Goal: Task Accomplishment & Management: Manage account settings

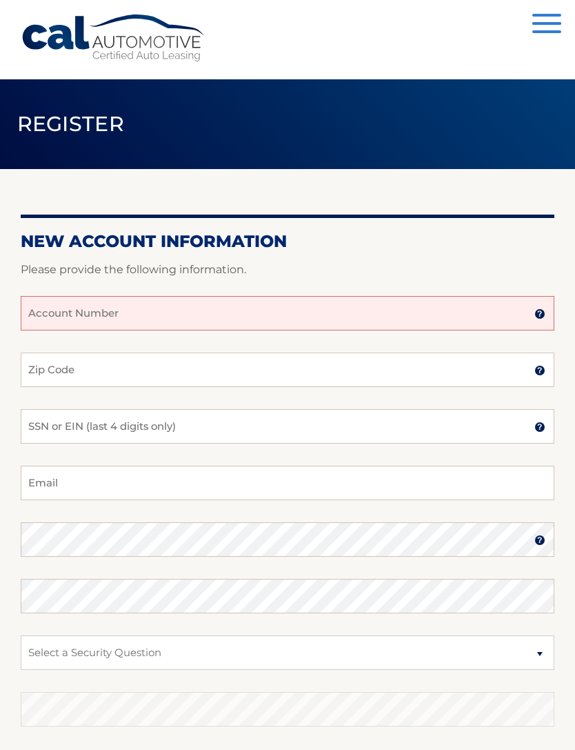
click at [248, 304] on input "Account Number" at bounding box center [288, 313] width 534 height 35
click at [147, 306] on input "Account Number" at bounding box center [288, 313] width 534 height 35
paste input "44455997364"
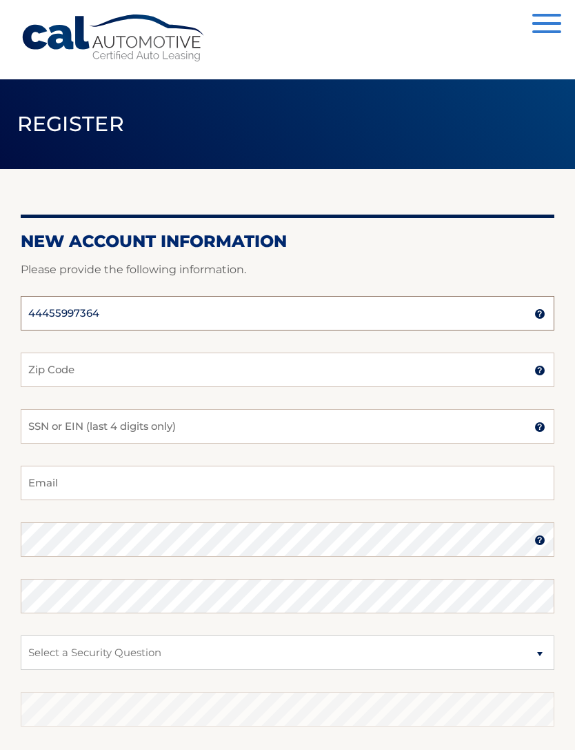
type input "44455997364"
click at [214, 367] on input "Zip Code" at bounding box center [288, 370] width 534 height 35
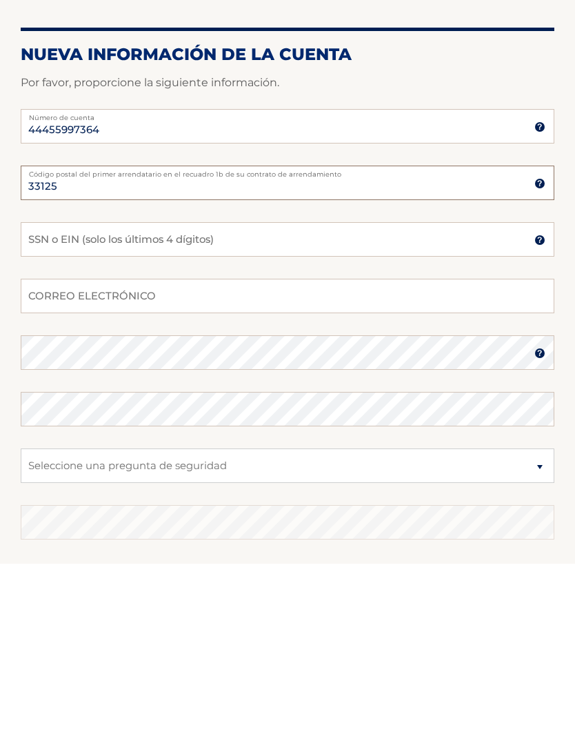
type input "33125"
click at [72, 409] on input "SSN o EIN (solo los últimos 4 dígitos)" at bounding box center [288, 426] width 534 height 35
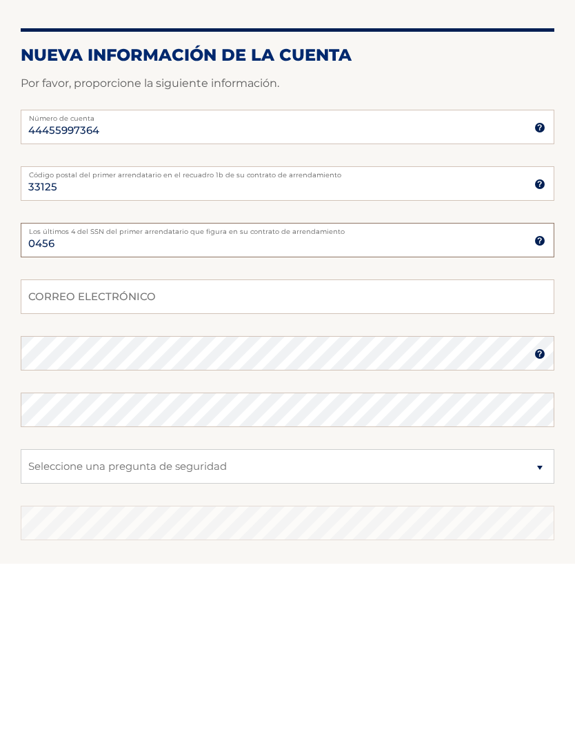
type input "0456"
click at [66, 466] on input "CORREO ELECTRÓNICO" at bounding box center [288, 483] width 534 height 35
type input "mariosavellan@yahoo.es"
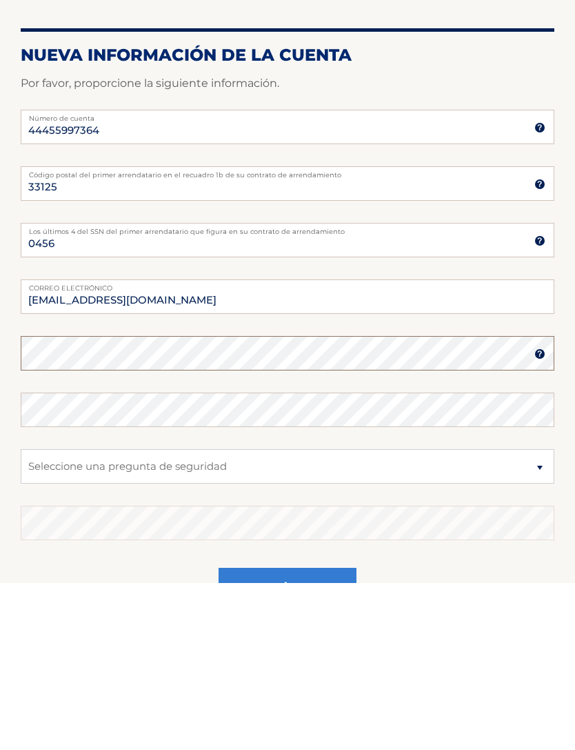
scroll to position [130, 0]
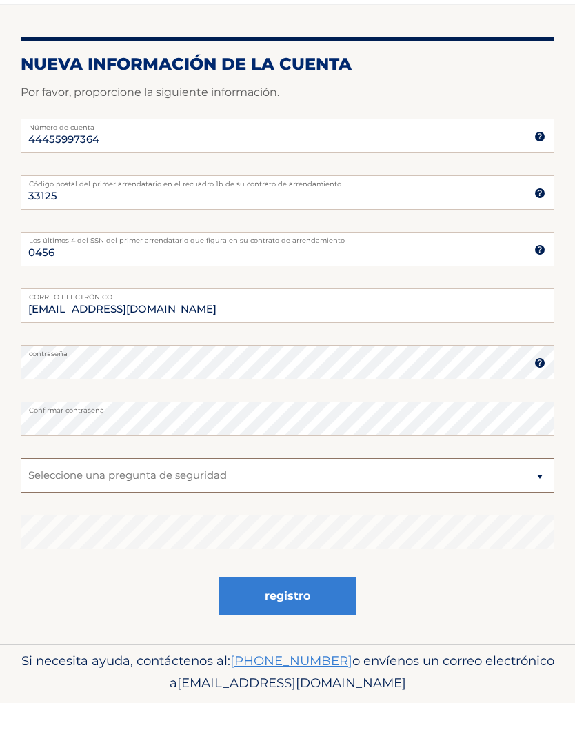
click at [485, 505] on select "Seleccione una pregunta de seguridad ¿Cuál era el nombre de tu escuela primaria…" at bounding box center [288, 522] width 534 height 35
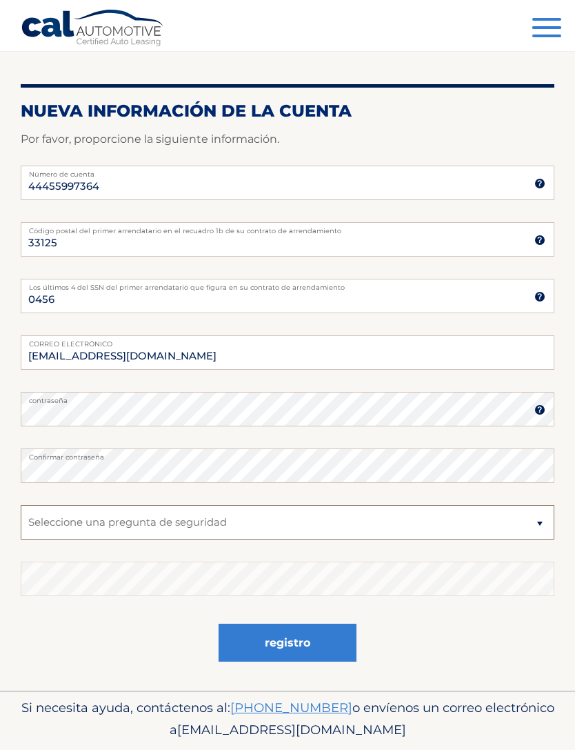
select select "4"
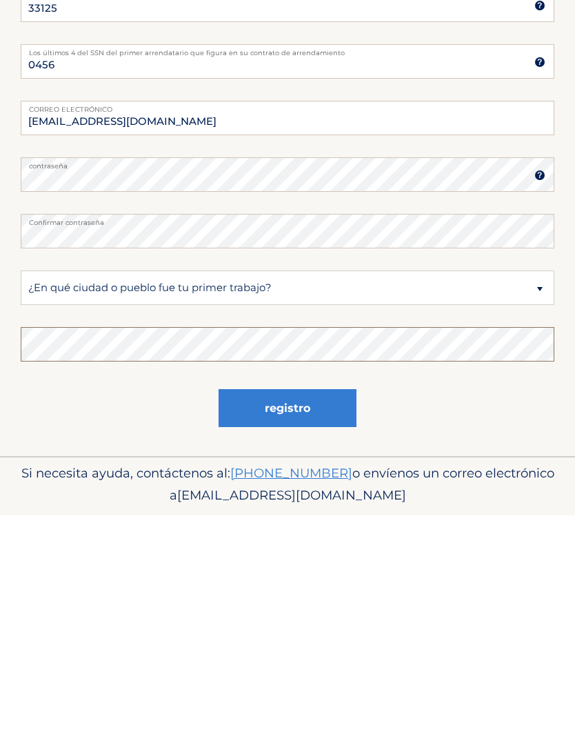
scroll to position [175, 0]
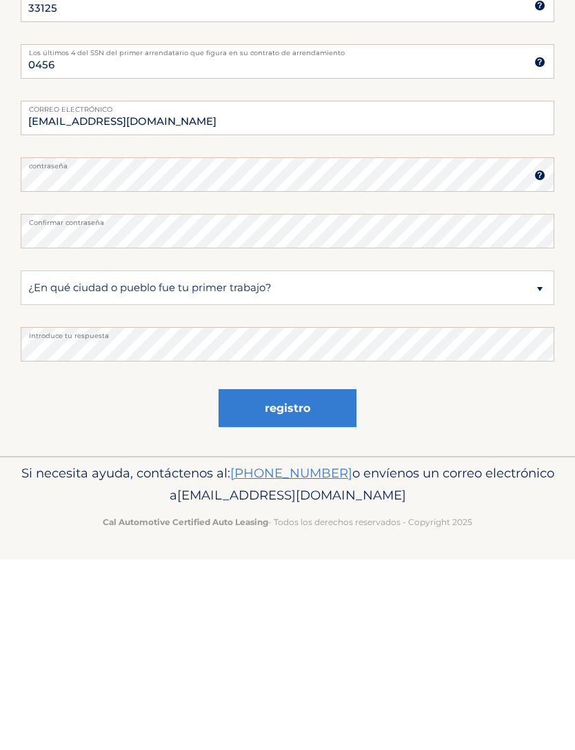
click at [342, 580] on button "registro" at bounding box center [288, 599] width 138 height 38
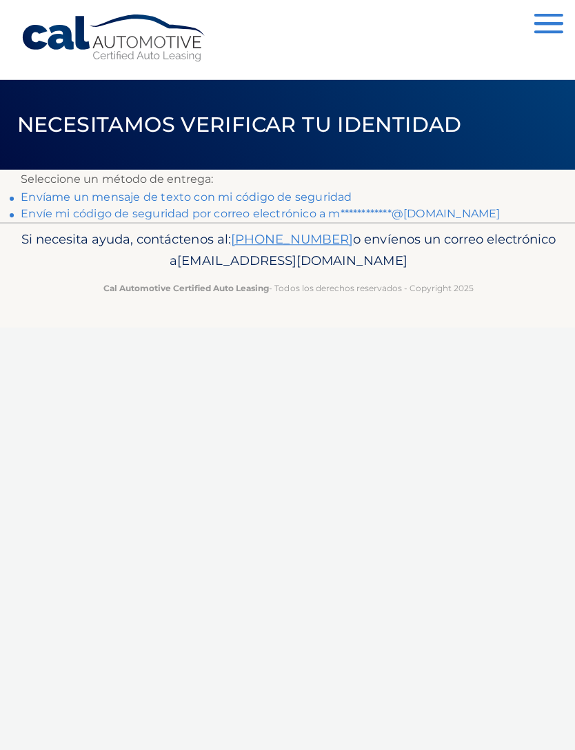
click at [323, 193] on link "Envíame un mensaje de texto con mi código de seguridad" at bounding box center [186, 196] width 331 height 13
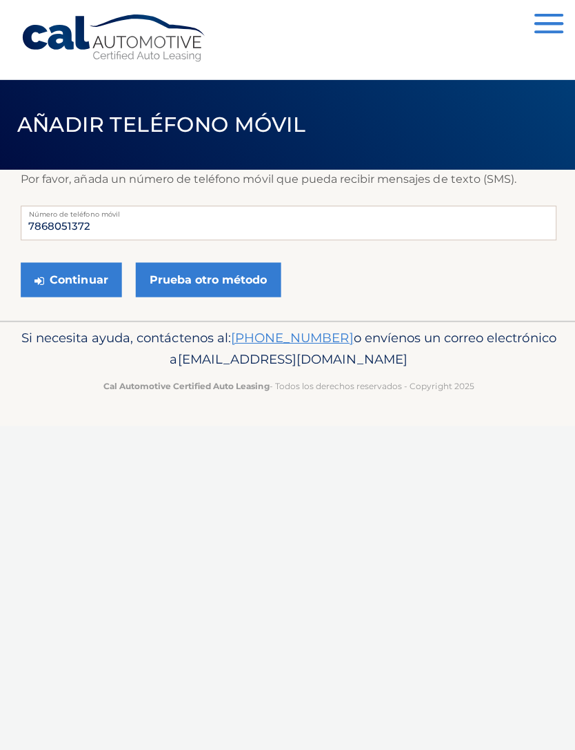
click at [80, 286] on button "Continuar" at bounding box center [71, 279] width 101 height 35
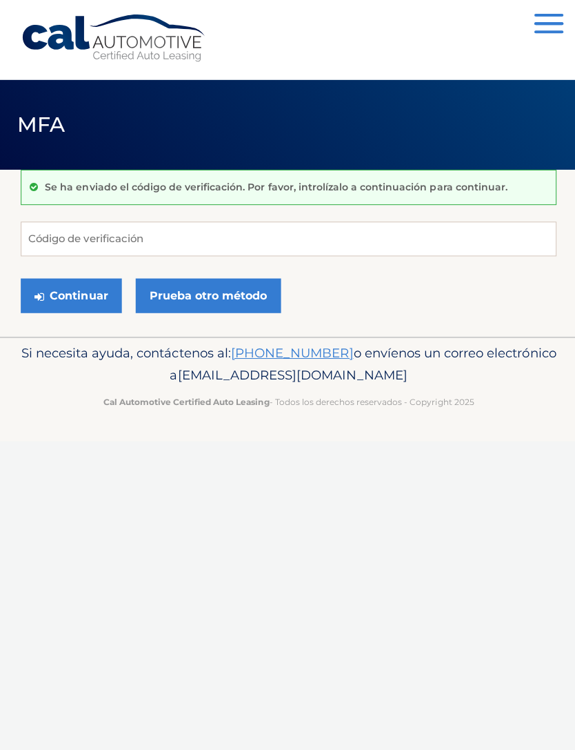
click at [315, 494] on div "Cal Automoción menú Tablero Preguntas frecuentes Cerrar sesión MFA" at bounding box center [287, 375] width 575 height 750
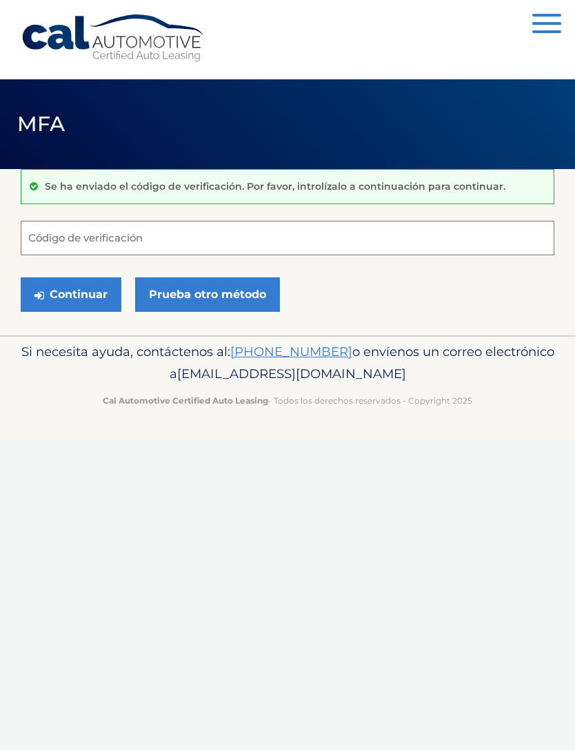
click at [398, 230] on input "Código de verificación" at bounding box center [288, 238] width 534 height 35
click at [230, 245] on input "Código de verificación" at bounding box center [288, 238] width 534 height 35
paste input "877072"
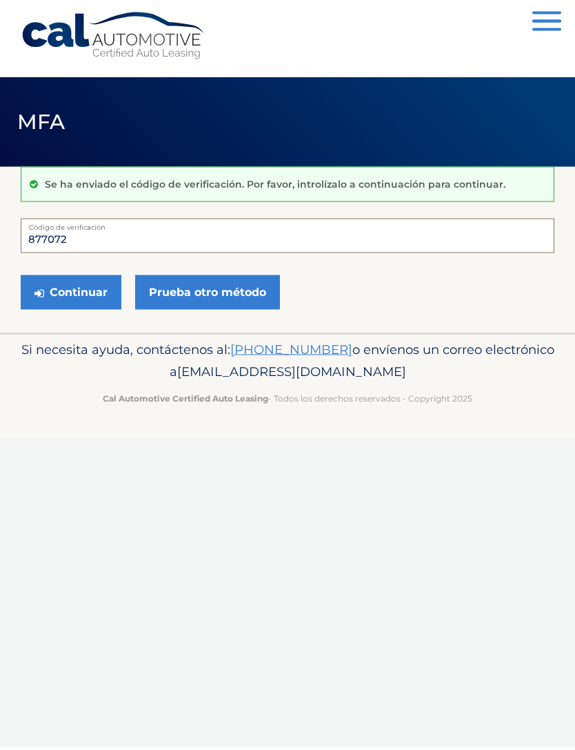
type input "877072"
click at [85, 303] on button "Continuar" at bounding box center [71, 294] width 101 height 35
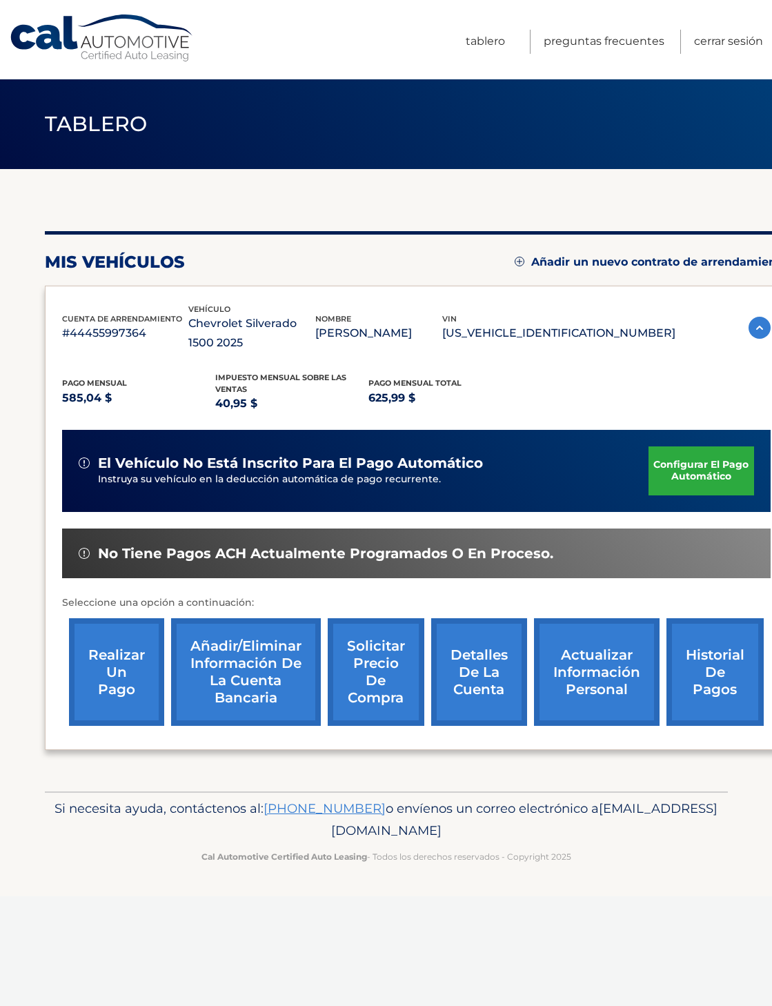
scroll to position [0, 15]
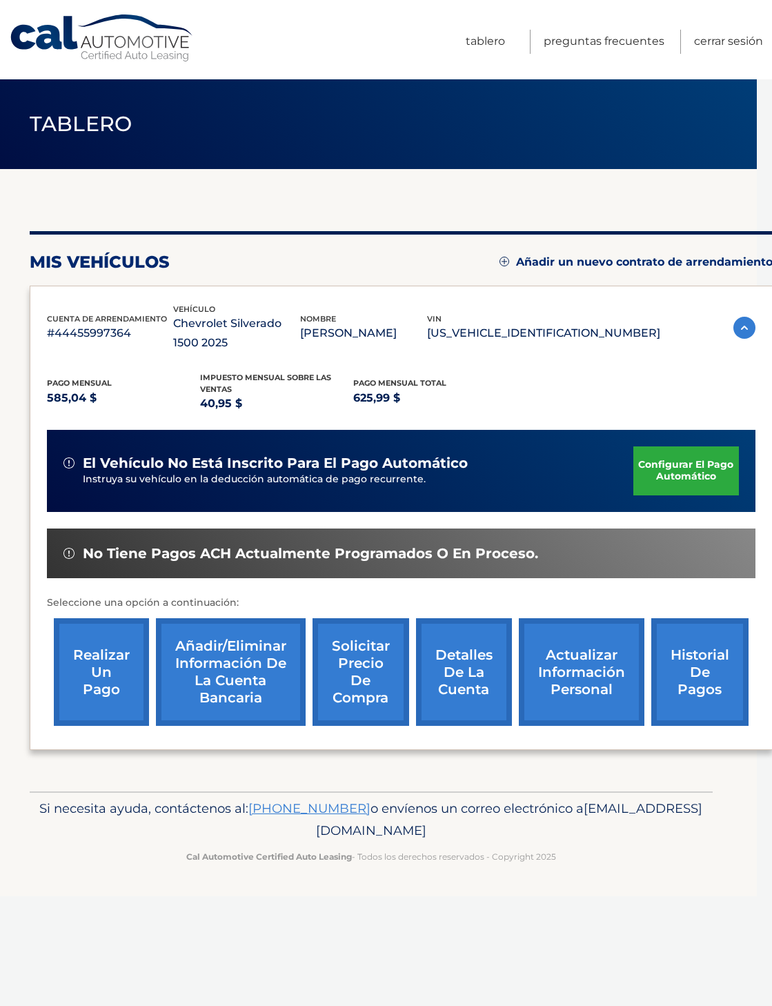
click at [734, 334] on img at bounding box center [744, 328] width 22 height 22
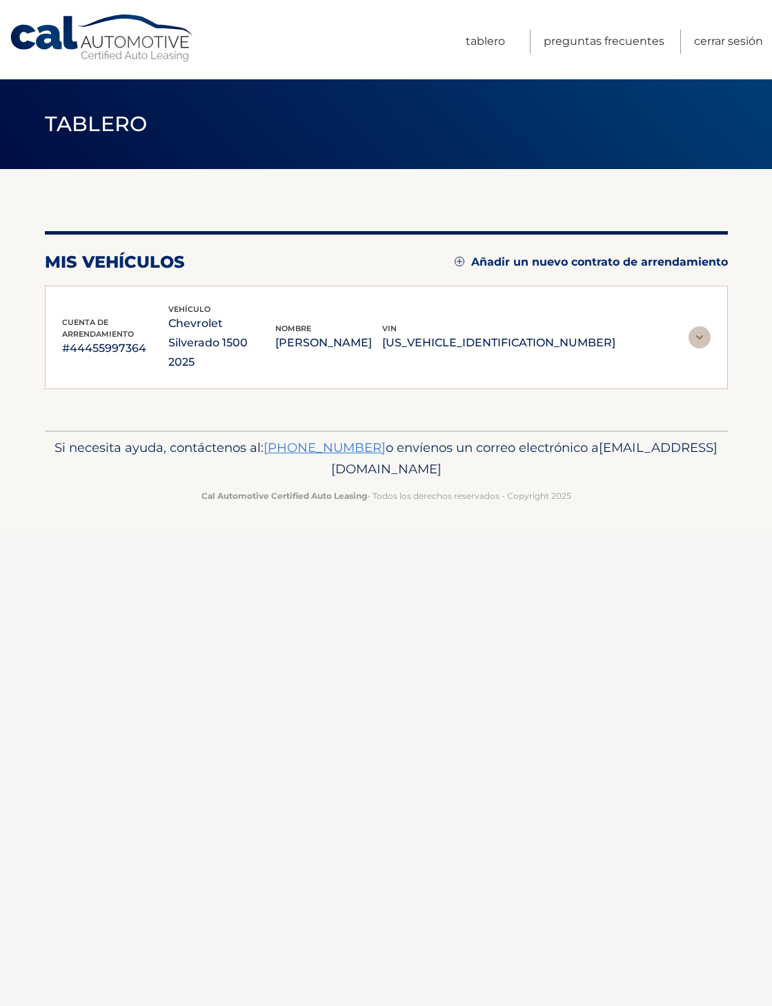
scroll to position [0, 0]
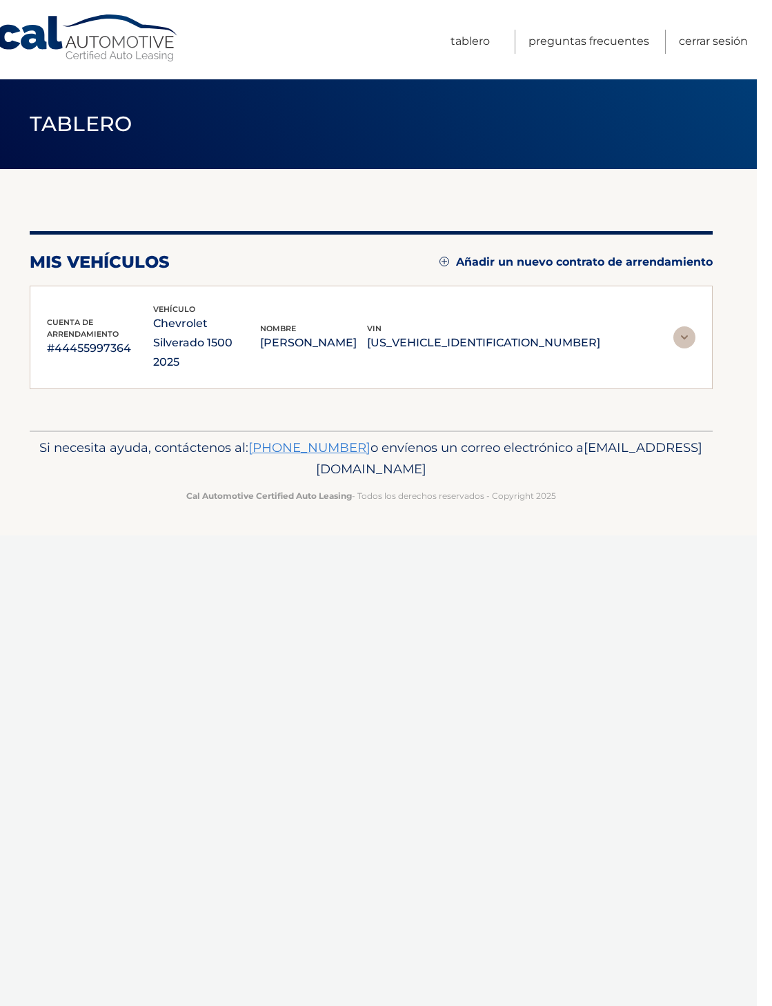
click at [690, 330] on img at bounding box center [700, 337] width 22 height 22
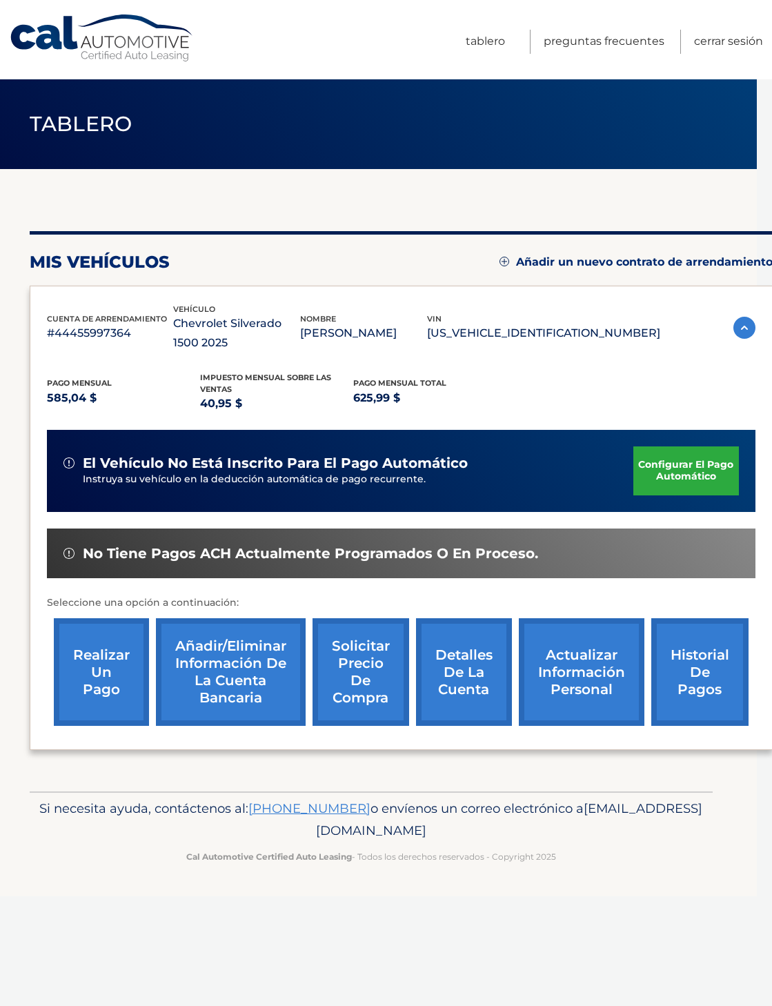
click at [698, 682] on link "Historial de pagos" at bounding box center [699, 672] width 97 height 108
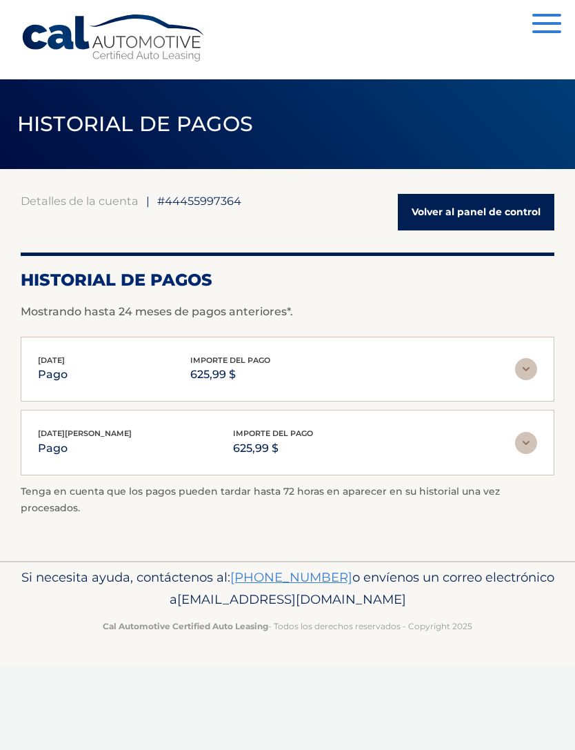
click at [524, 216] on link "Volver al panel de control" at bounding box center [476, 212] width 157 height 37
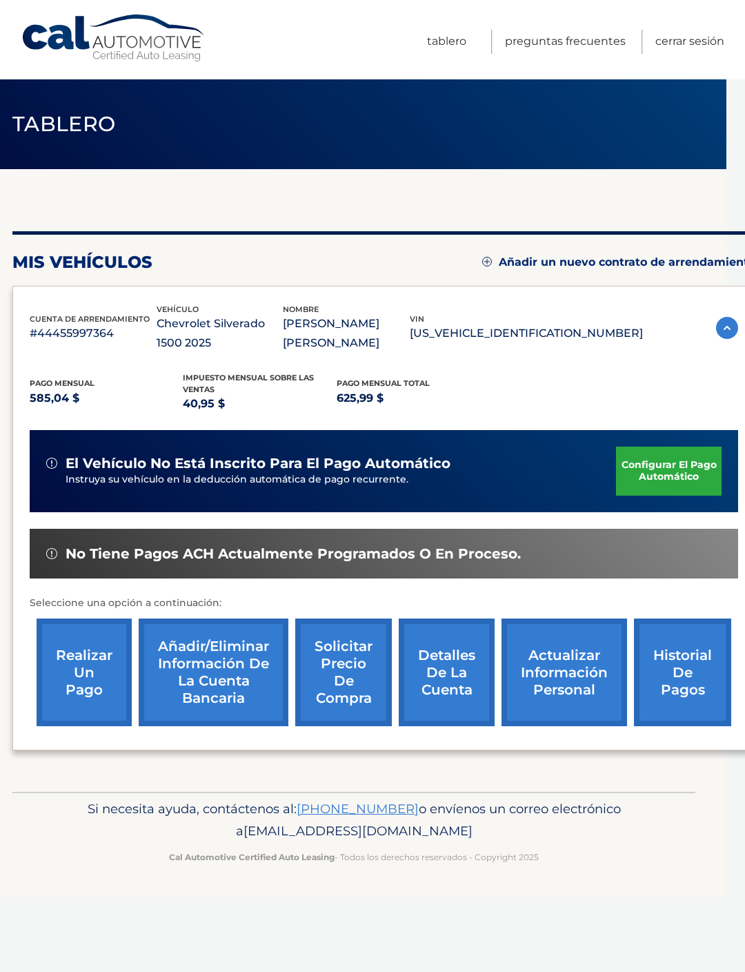
scroll to position [0, 29]
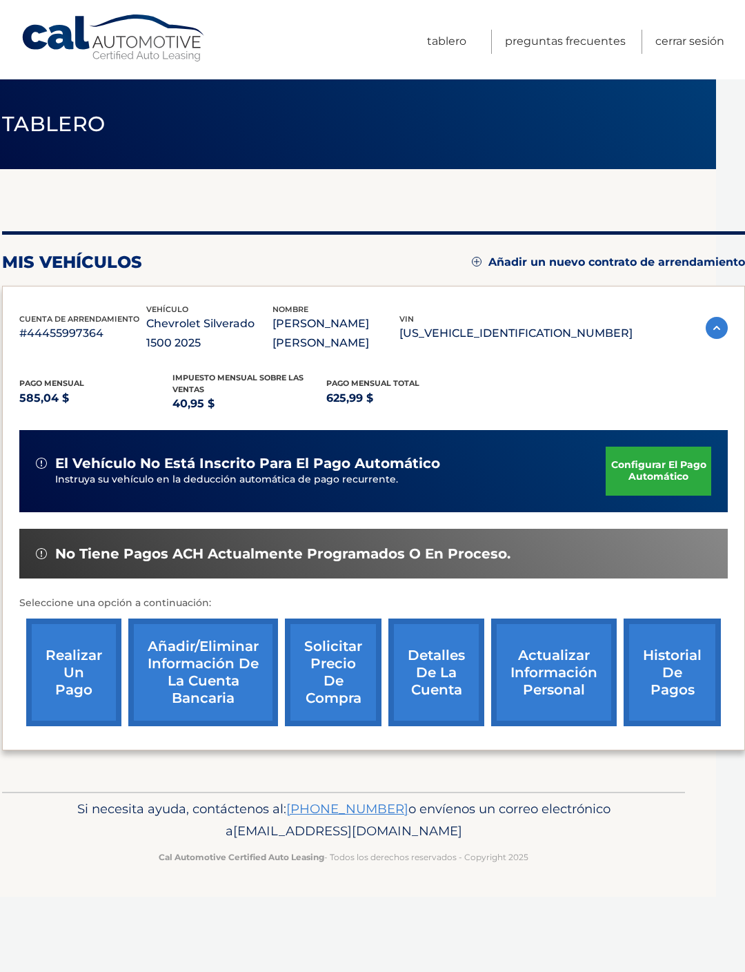
click at [676, 469] on link "Configurar el pago automático" at bounding box center [659, 470] width 106 height 48
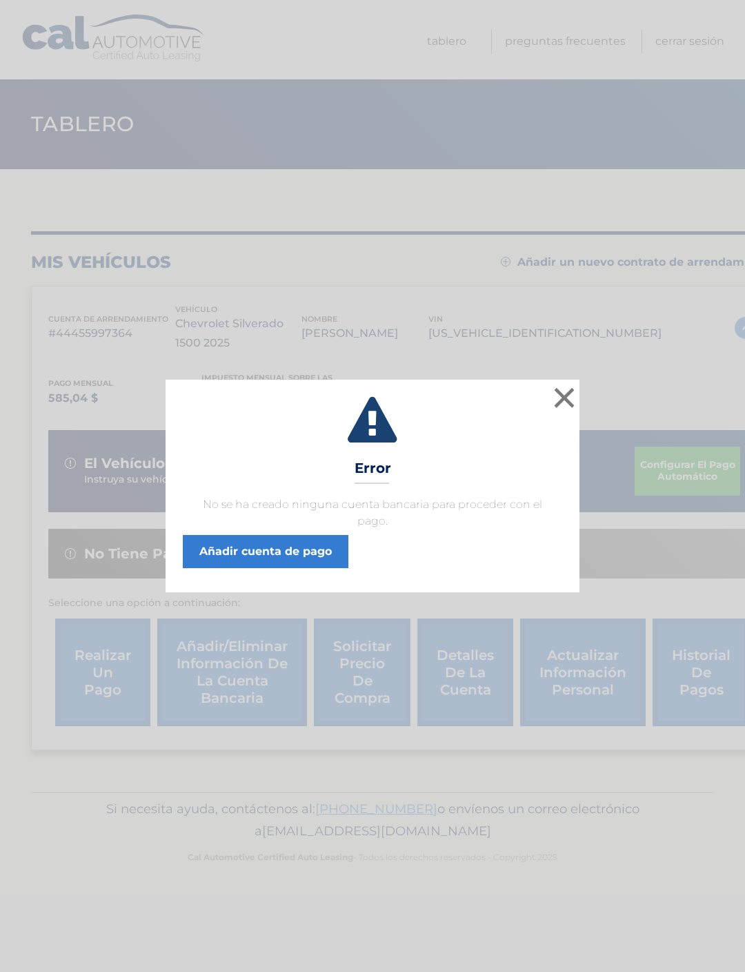
click at [297, 563] on link "Añadir cuenta de pago" at bounding box center [266, 551] width 166 height 33
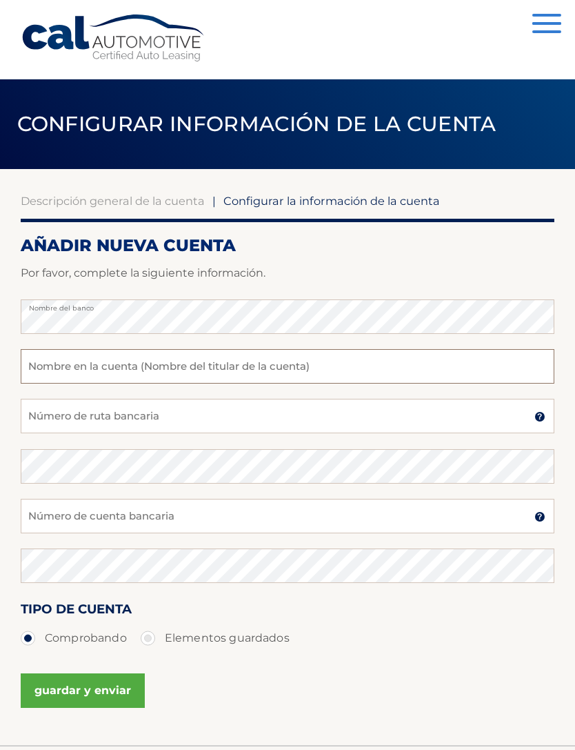
click at [397, 361] on input "text" at bounding box center [288, 366] width 534 height 35
type input "Mario Suárez"
click at [426, 414] on input "Número de ruta bancaria" at bounding box center [288, 416] width 534 height 35
click at [457, 421] on input "Número de ruta bancaria" at bounding box center [288, 416] width 534 height 35
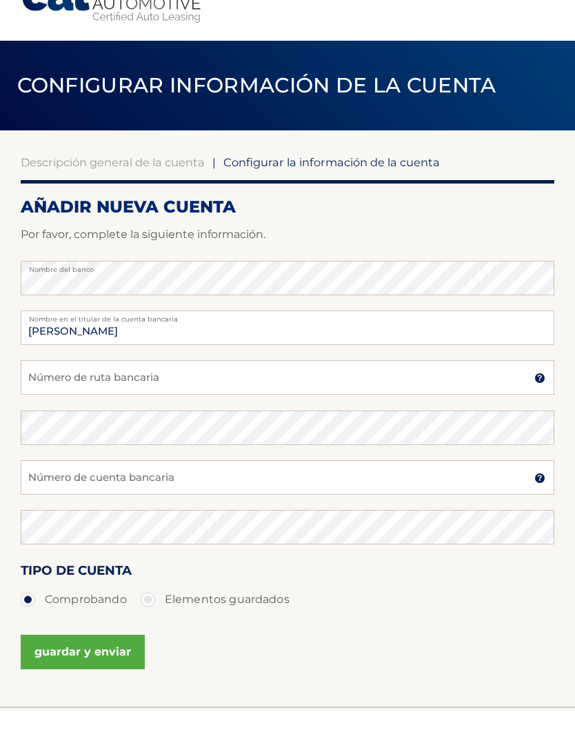
click at [538, 411] on img at bounding box center [540, 416] width 11 height 11
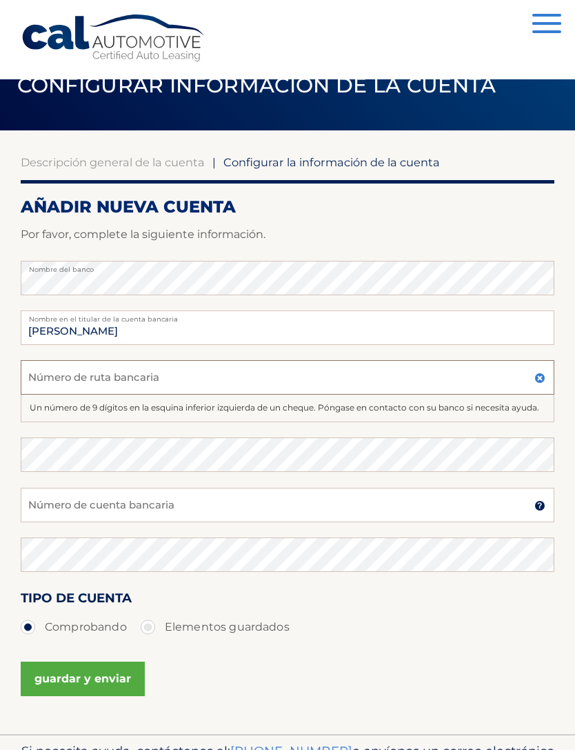
click at [72, 384] on input "Número de ruta bancaria" at bounding box center [288, 377] width 534 height 35
type input "021000021"
click at [446, 500] on input "Número de cuenta bancaria" at bounding box center [288, 505] width 534 height 35
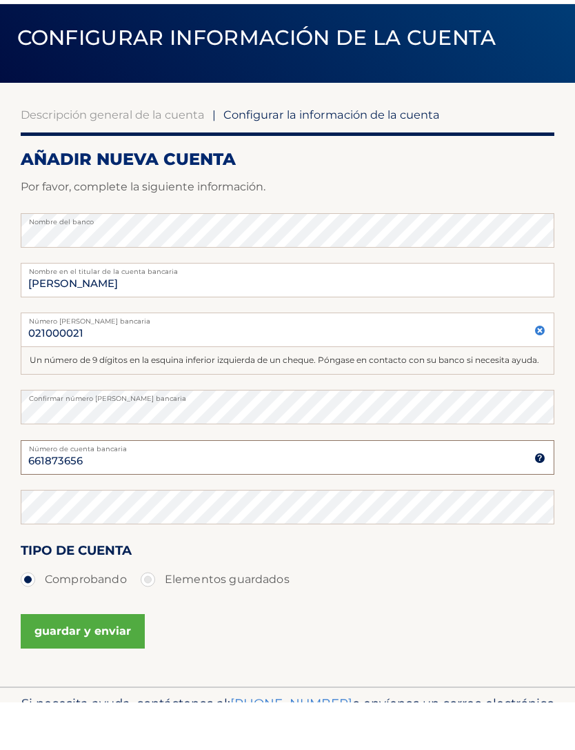
type input "661873656"
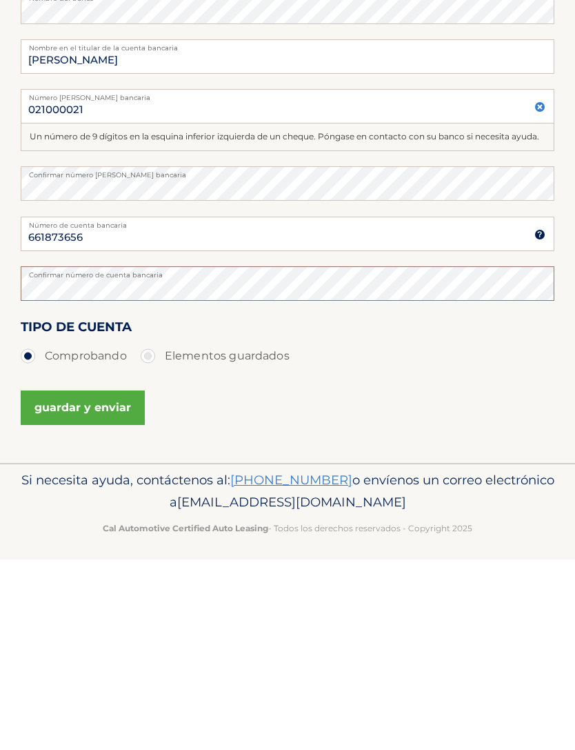
scroll to position [120, 0]
click at [56, 580] on button "guardar y enviar" at bounding box center [83, 597] width 124 height 35
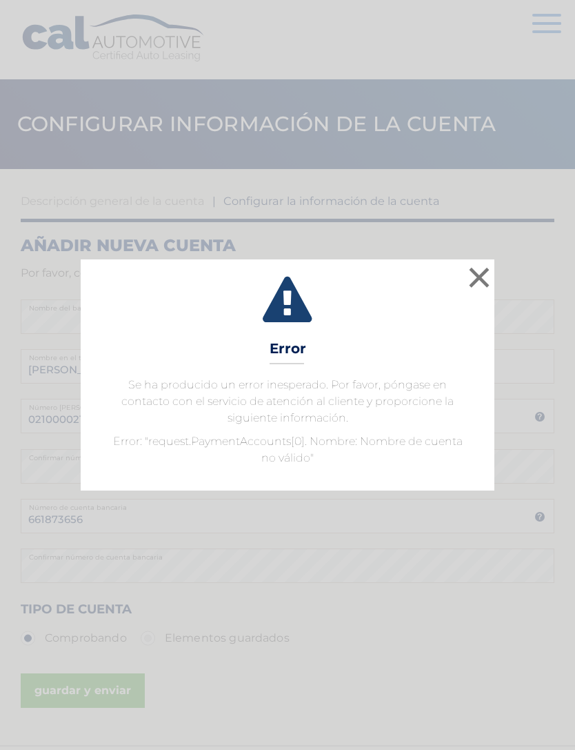
click at [481, 286] on button "×" at bounding box center [480, 278] width 28 height 28
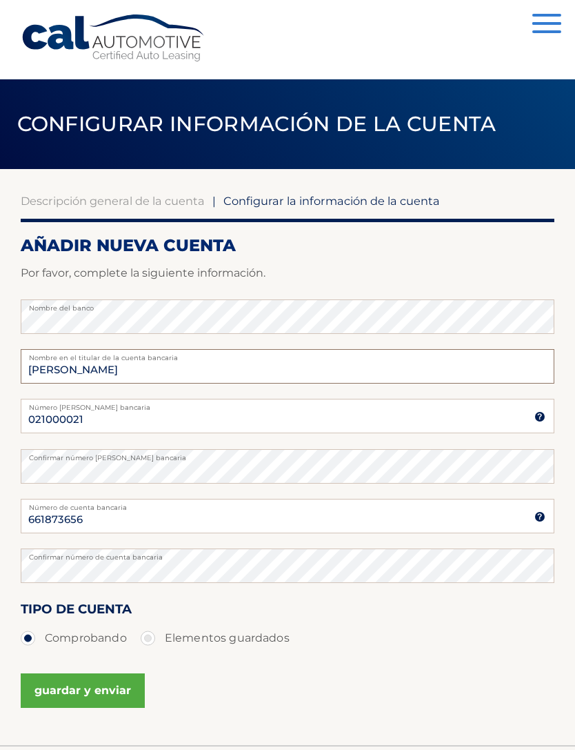
click at [413, 366] on input "[PERSON_NAME]" at bounding box center [288, 366] width 534 height 35
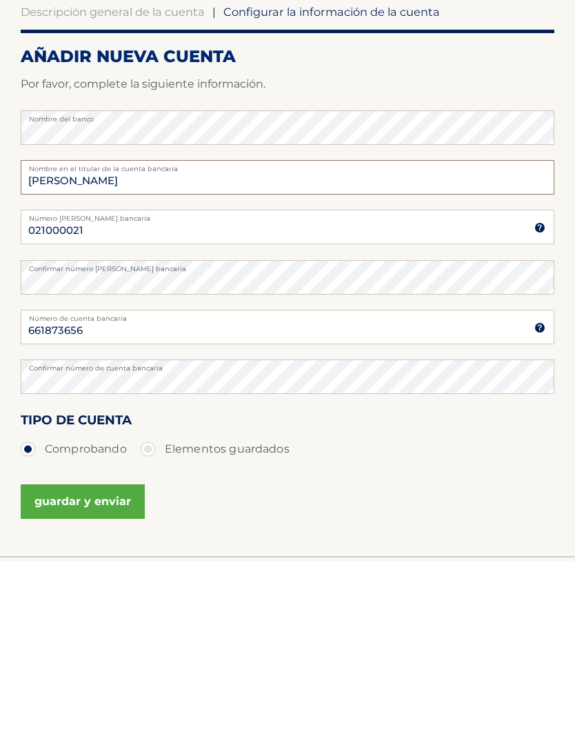
scroll to position [20, 0]
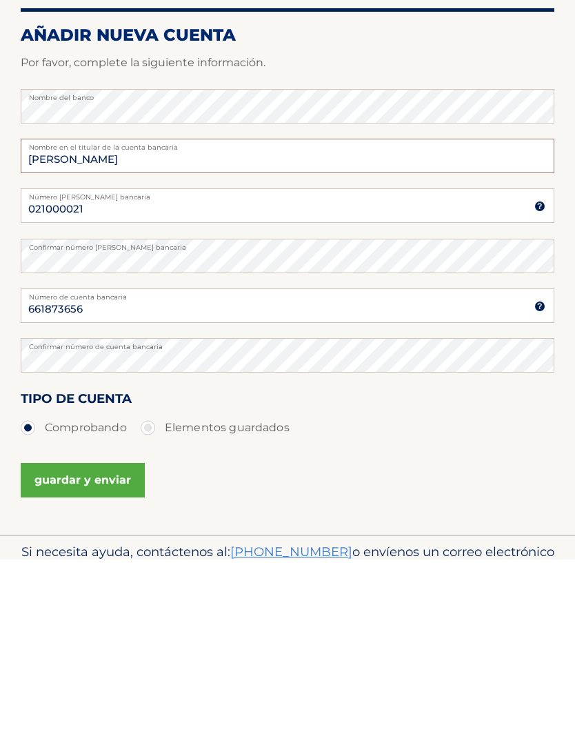
type input "[PERSON_NAME]"
click at [63, 653] on button "guardar y enviar" at bounding box center [83, 670] width 124 height 35
click at [55, 653] on button "guardar y enviar" at bounding box center [83, 670] width 124 height 35
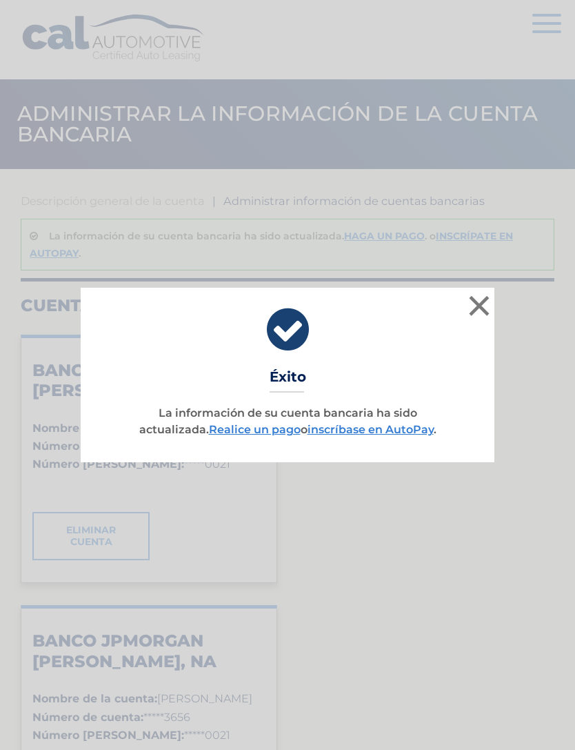
click at [486, 309] on button "×" at bounding box center [480, 306] width 28 height 28
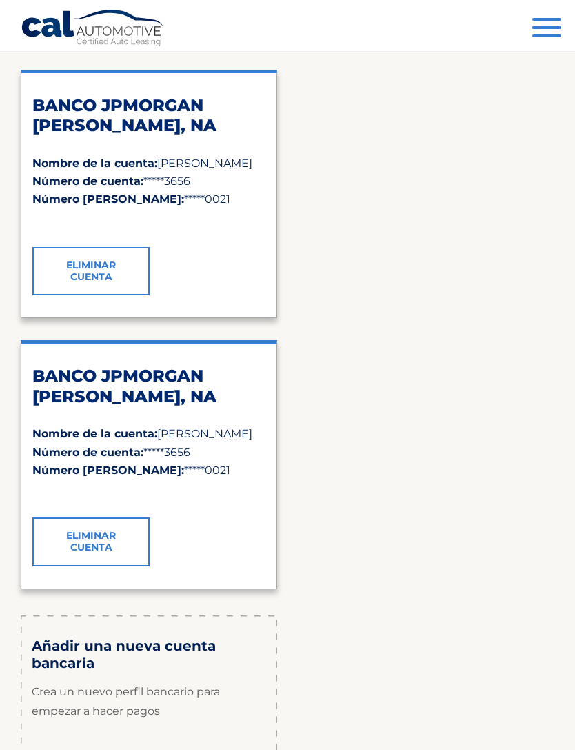
scroll to position [259, 0]
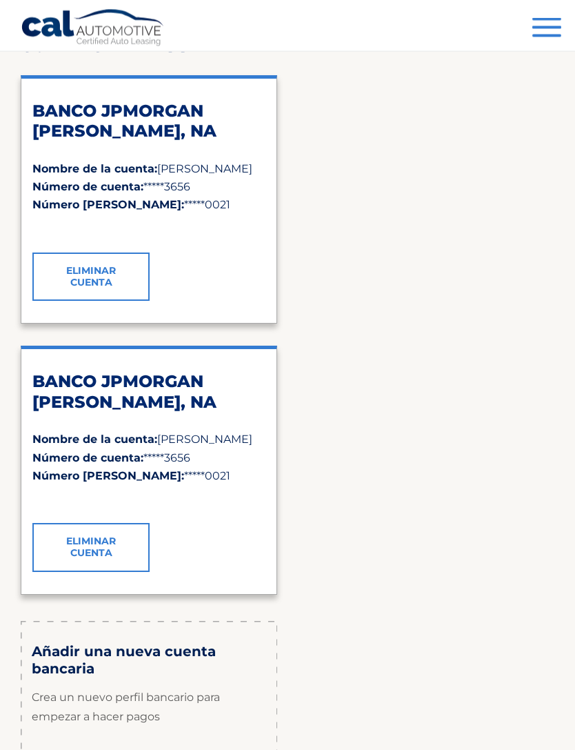
click at [114, 452] on strong "Número de cuenta:" at bounding box center [87, 458] width 111 height 13
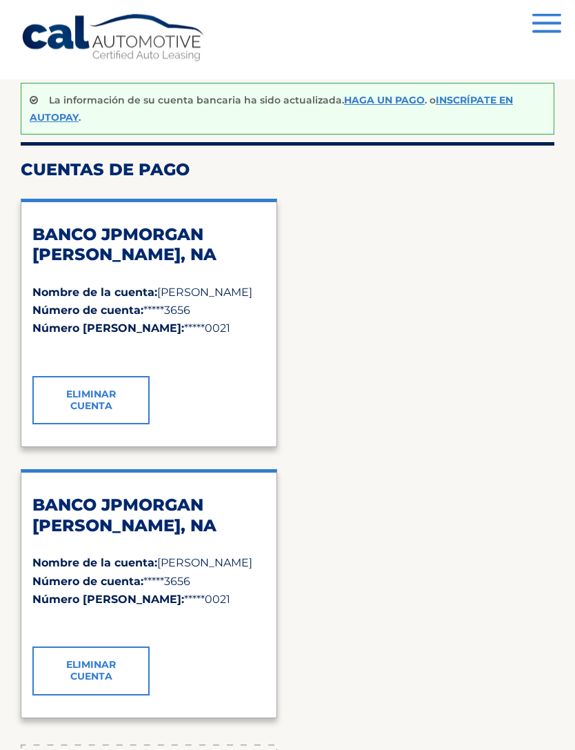
scroll to position [0, 0]
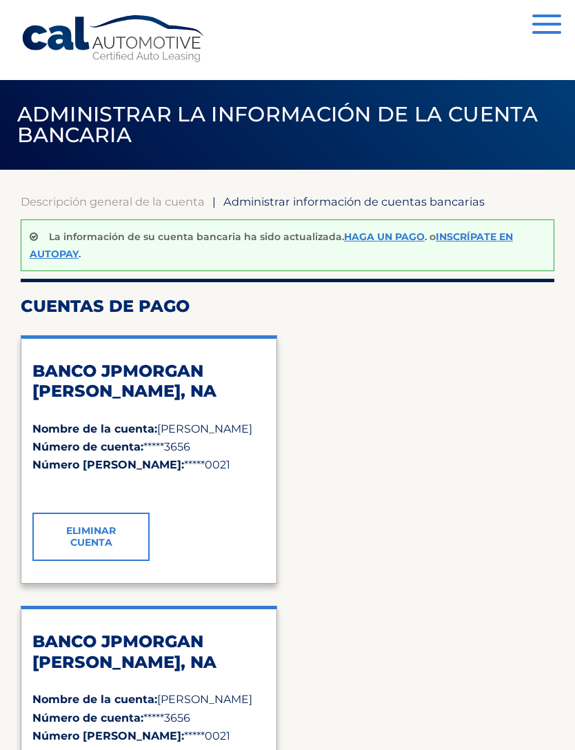
click at [379, 239] on link "HAGA UN PAGO" at bounding box center [384, 236] width 81 height 12
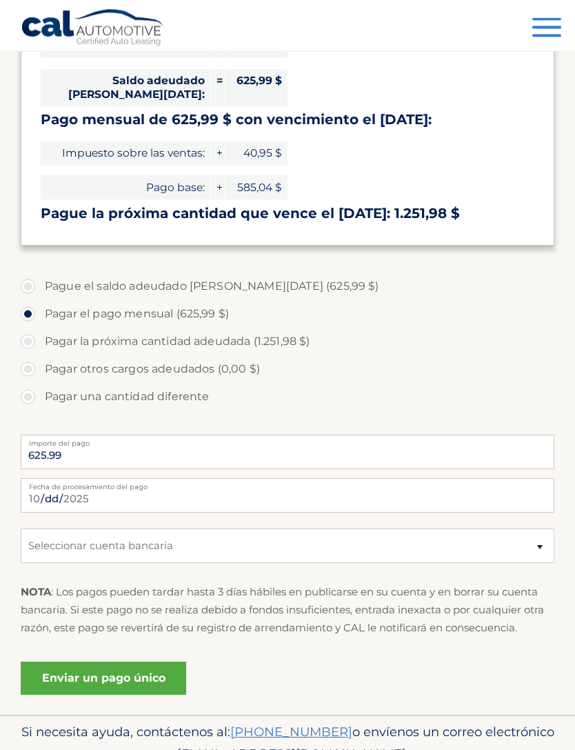
scroll to position [333, 0]
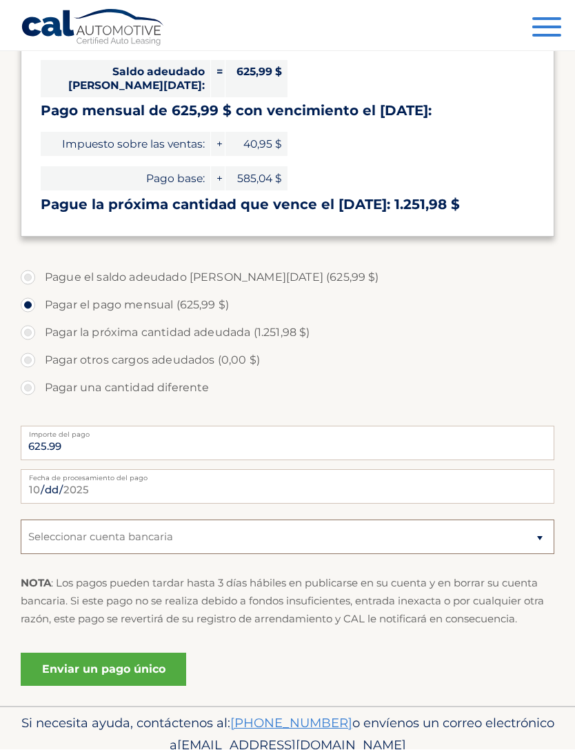
click at [125, 520] on select "Seleccionar cuenta bancaria Comprobando JPMORGAN CHASE BANK, NA *****3656 Compr…" at bounding box center [288, 537] width 534 height 35
select select "NTIwYmZkNjMtNThhZC00ZGE4LWJlM2ItMmFjYjNlNzdkMTcx"
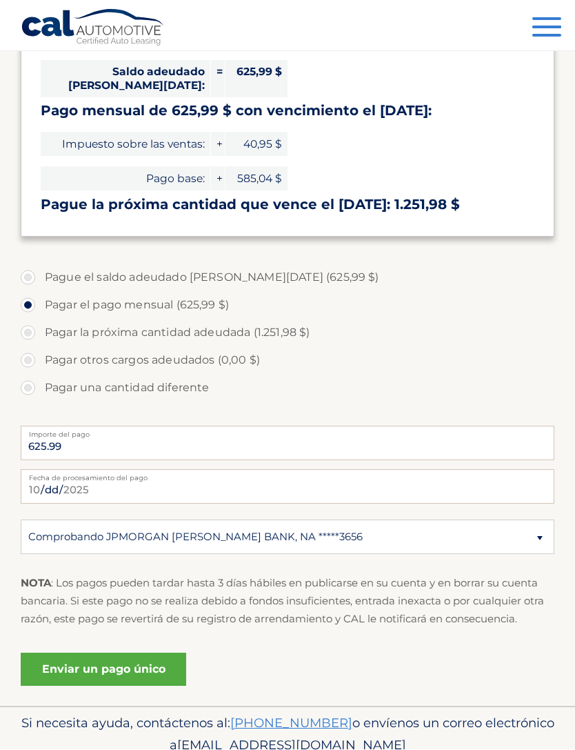
click at [111, 655] on link "Enviar un pago único" at bounding box center [104, 669] width 166 height 33
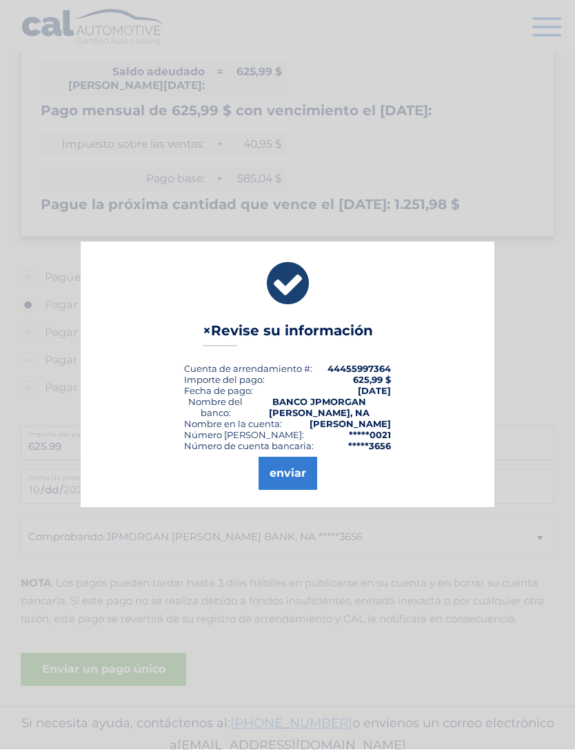
click at [296, 491] on button "enviar" at bounding box center [288, 473] width 59 height 33
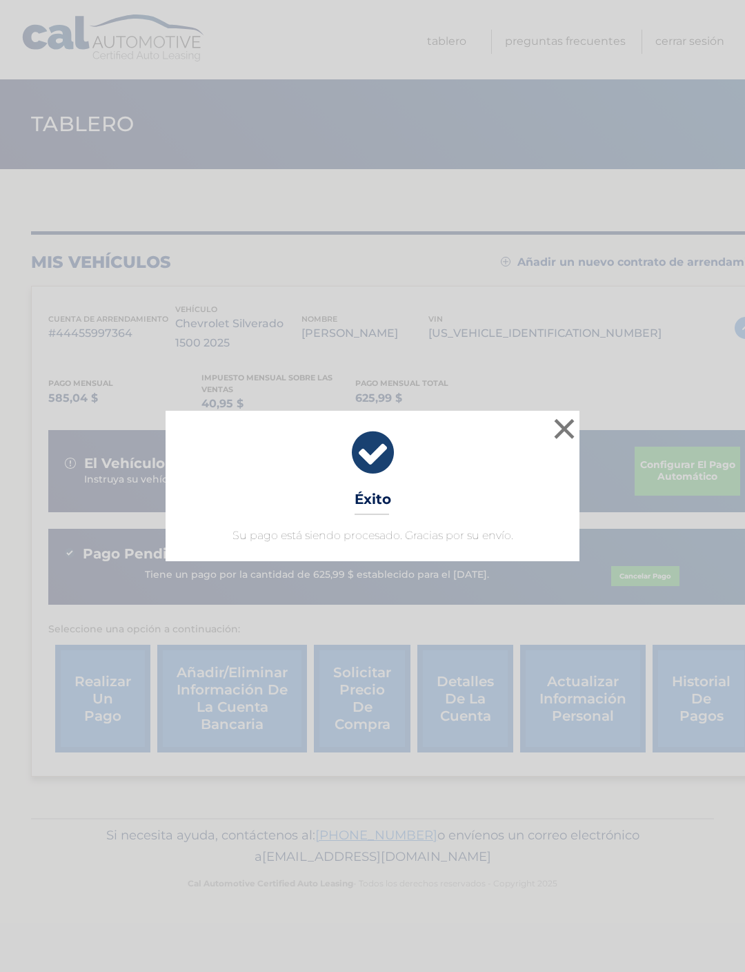
click at [558, 422] on button "×" at bounding box center [565, 429] width 28 height 28
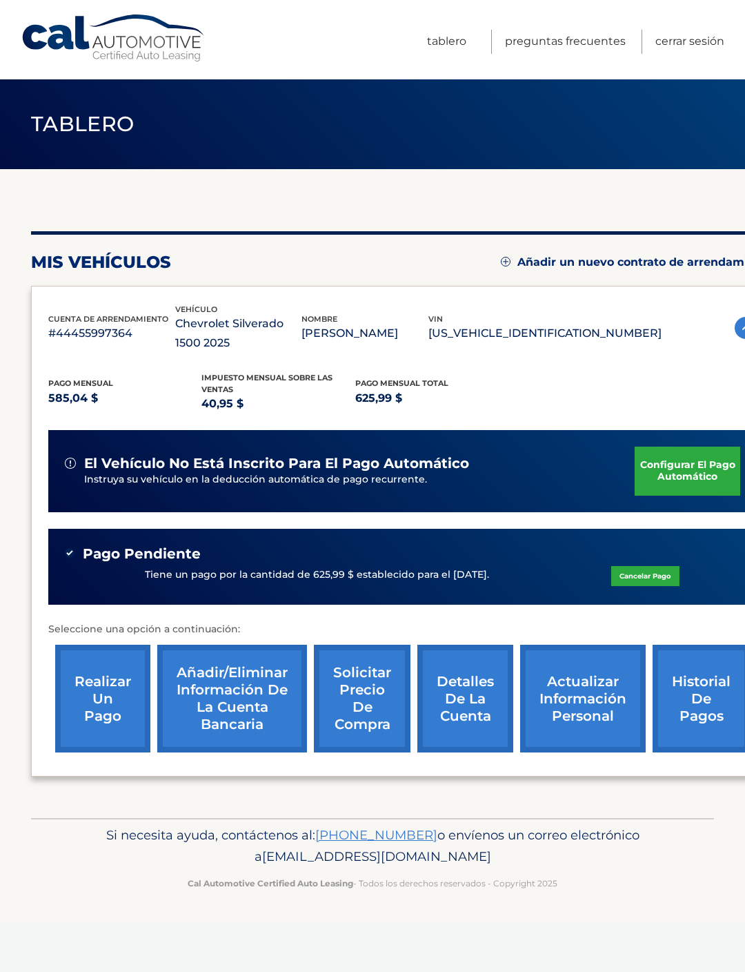
scroll to position [0, 29]
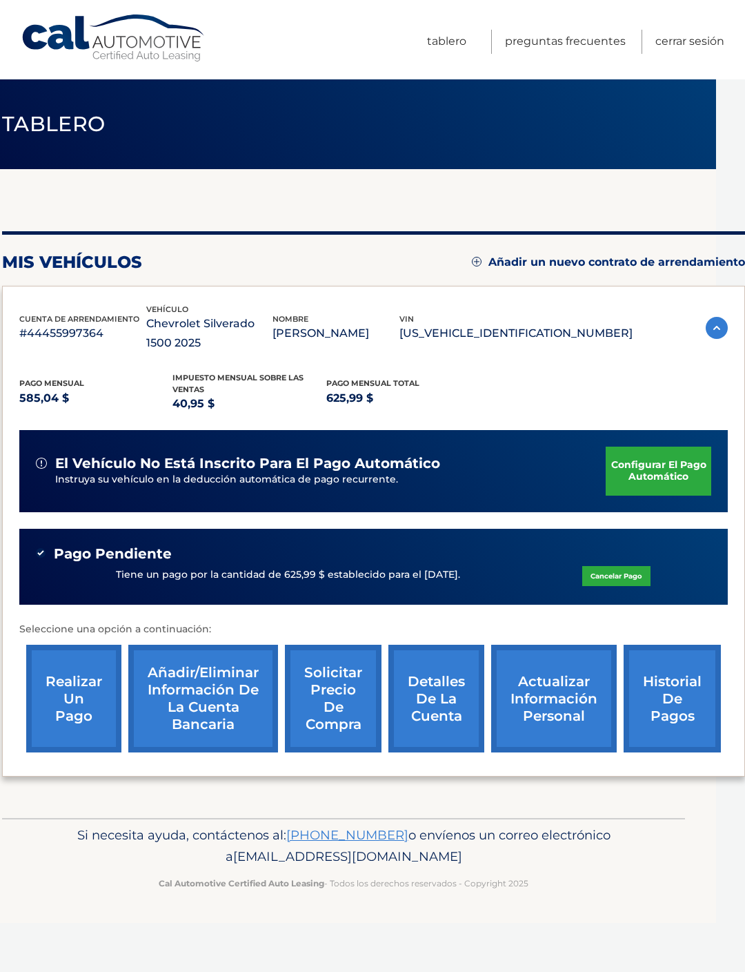
click at [656, 464] on link "Configurar el pago automático" at bounding box center [659, 470] width 106 height 48
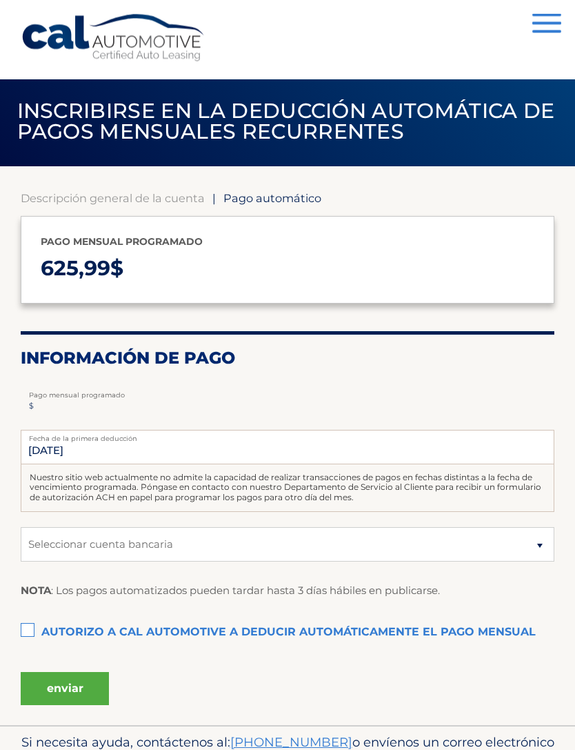
scroll to position [15, 0]
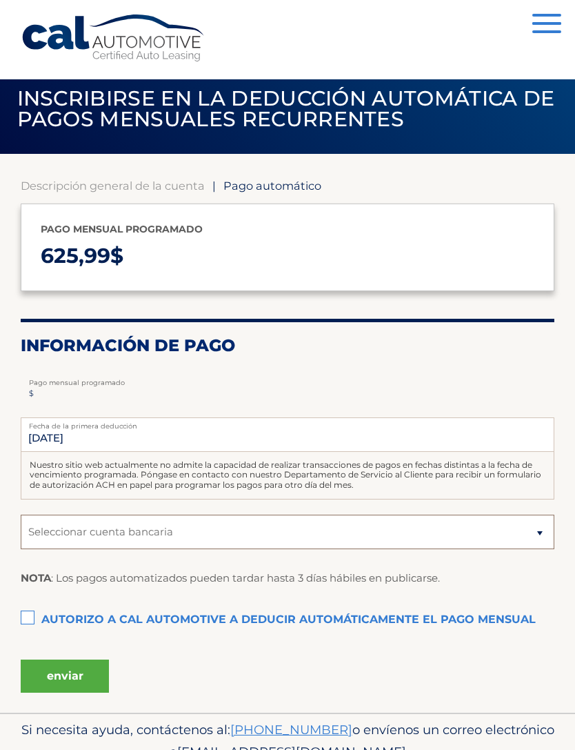
click at [112, 527] on select "Seleccionar cuenta bancaria Comprobando JPMORGAN [PERSON_NAME] BANK, NA *****36…" at bounding box center [288, 532] width 534 height 35
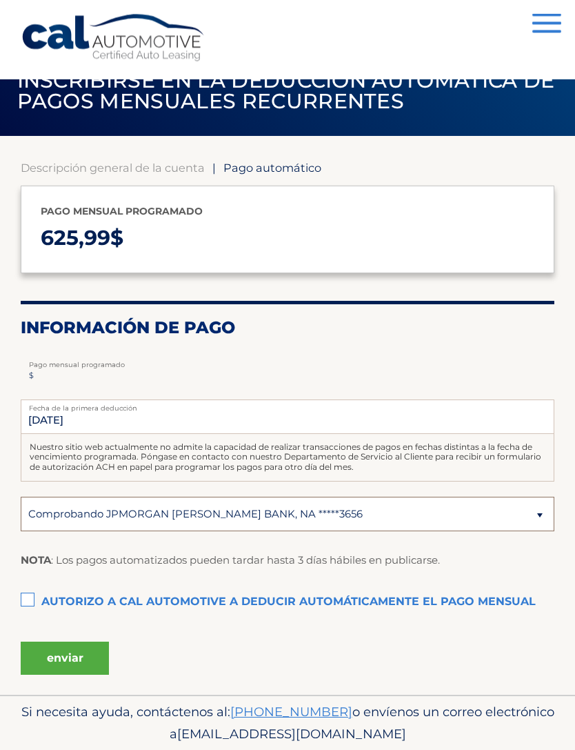
scroll to position [35, 0]
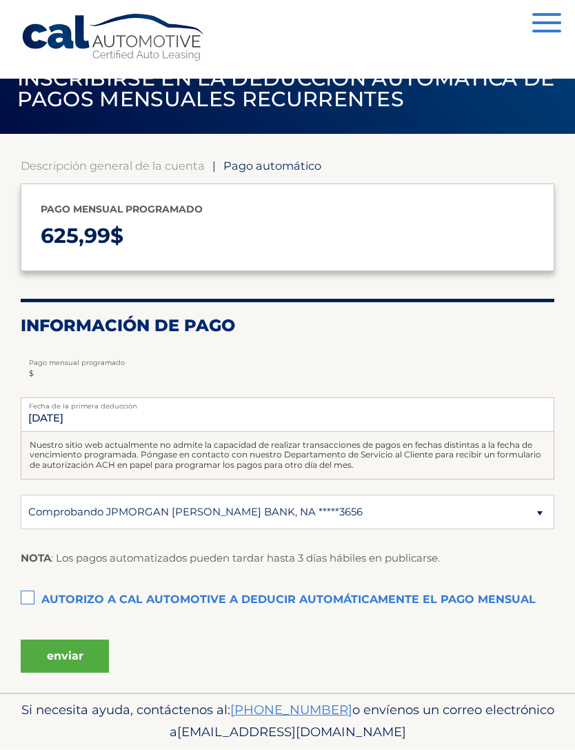
click at [35, 590] on label "AUTORIZO A CAL AUTOMOTIVE A DEDUCIR AUTOMÁTICAMENTE EL PAGO MENSUAL This checkb…" at bounding box center [288, 601] width 534 height 28
click at [0, 0] on input "AUTORIZO A CAL AUTOMOTIVE A DEDUCIR AUTOMÁTICAMENTE EL PAGO MENSUAL This checkb…" at bounding box center [0, 0] width 0 height 0
click at [57, 656] on button "enviar" at bounding box center [65, 656] width 88 height 33
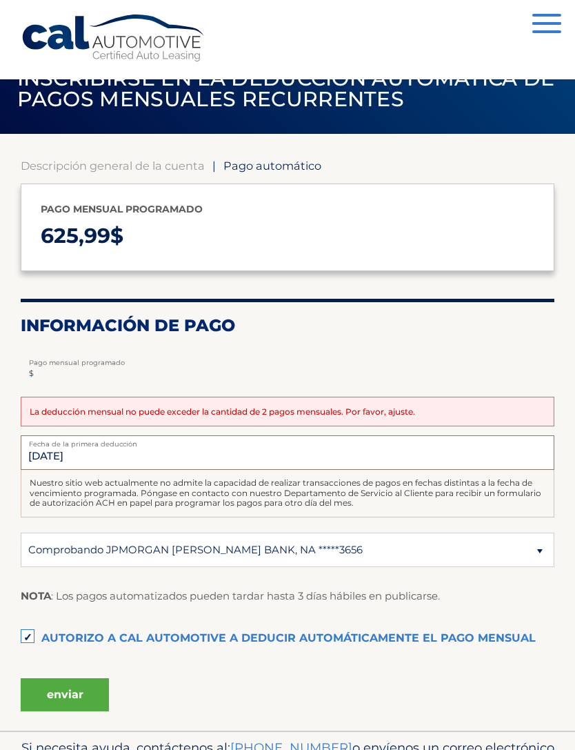
click at [415, 449] on input "11/3/2025" at bounding box center [288, 452] width 534 height 35
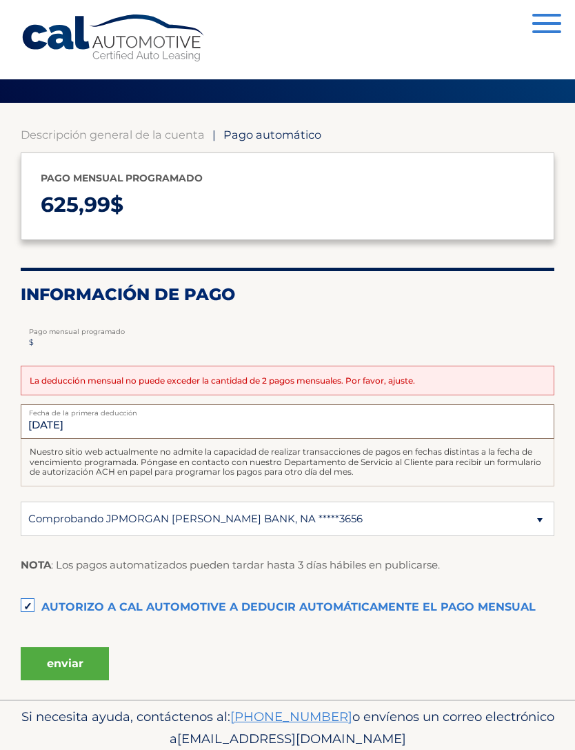
scroll to position [72, 0]
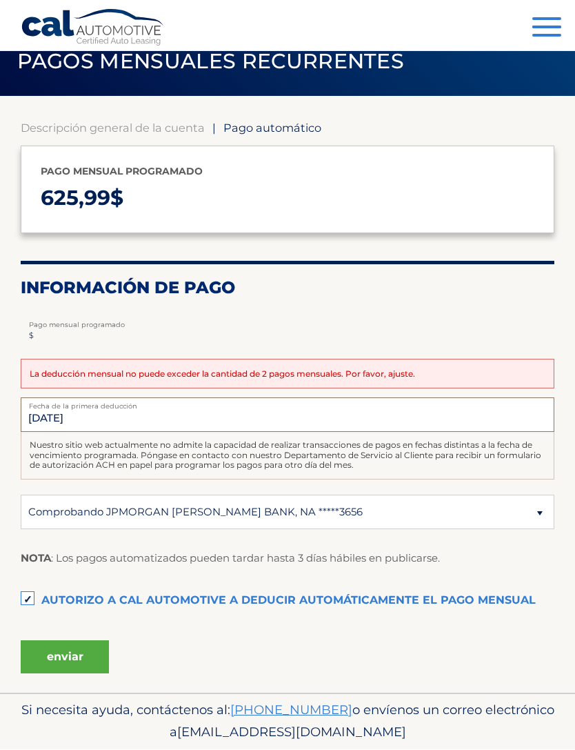
click at [454, 425] on input "11/3/2025" at bounding box center [288, 415] width 534 height 35
click at [77, 415] on input "11/3/2025" at bounding box center [288, 415] width 534 height 35
click at [468, 420] on input "11/3/2025" at bounding box center [288, 415] width 534 height 35
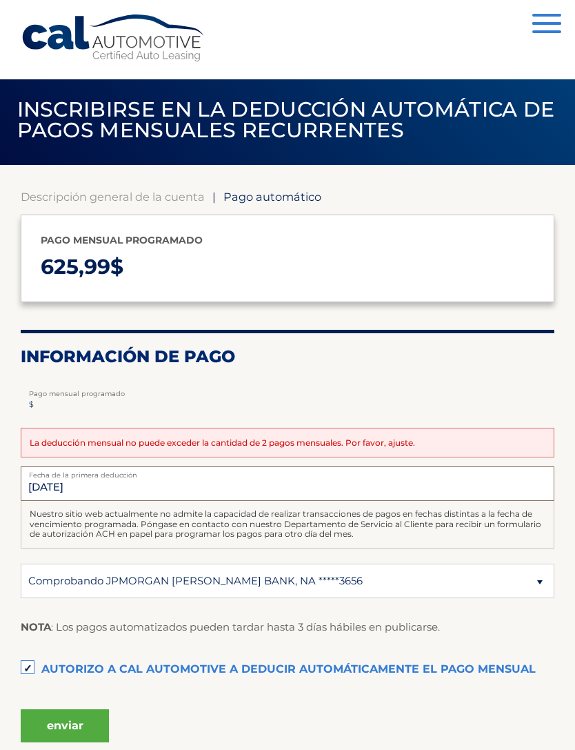
scroll to position [0, 0]
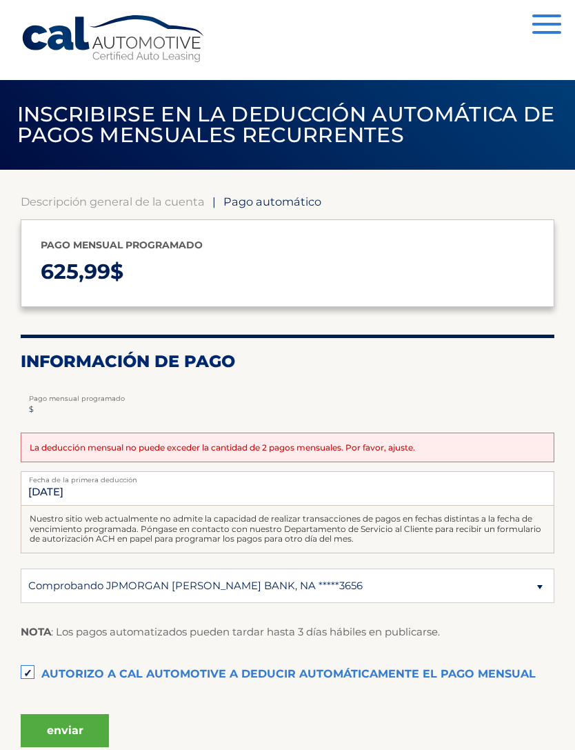
click at [35, 722] on button "enviar" at bounding box center [65, 729] width 88 height 33
click at [293, 196] on span "Pago automático" at bounding box center [273, 201] width 98 height 14
click at [300, 205] on span "Pago automático" at bounding box center [273, 201] width 98 height 14
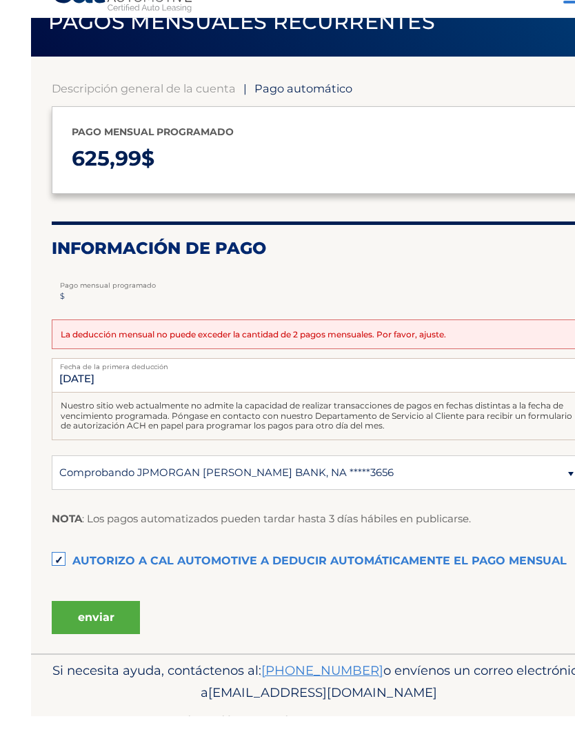
scroll to position [72, 0]
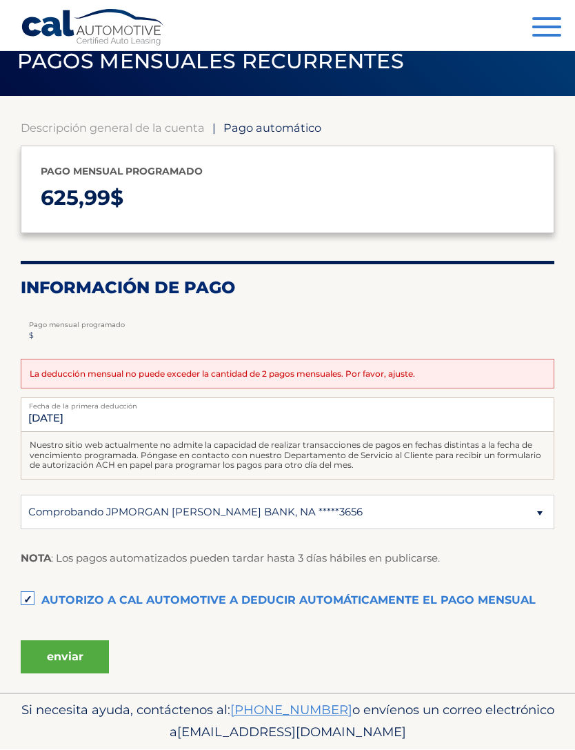
click at [466, 540] on div "11/3/2025 Fecha de la primera deducción Nuestro sitio web actualmente no admite…" at bounding box center [288, 472] width 534 height 148
click at [478, 509] on select "Seleccionar cuenta bancaria Comprobando JPMORGAN CHASE BANK, NA *****3656 Compr…" at bounding box center [288, 512] width 534 height 35
select select "NWU2OTE1MGItMjhhNC00NGI5LWJkOTEtNGI2ODhiZWNkMGFj"
click at [51, 659] on button "enviar" at bounding box center [65, 657] width 88 height 33
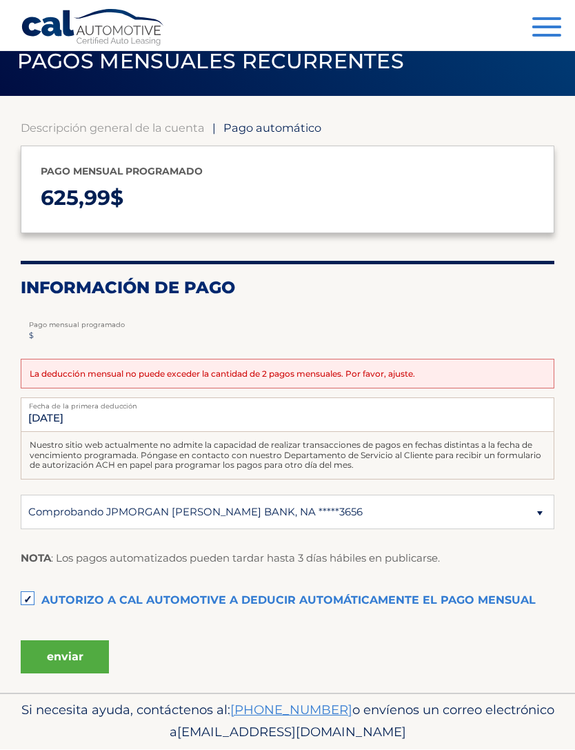
click at [54, 647] on button "enviar" at bounding box center [65, 657] width 88 height 33
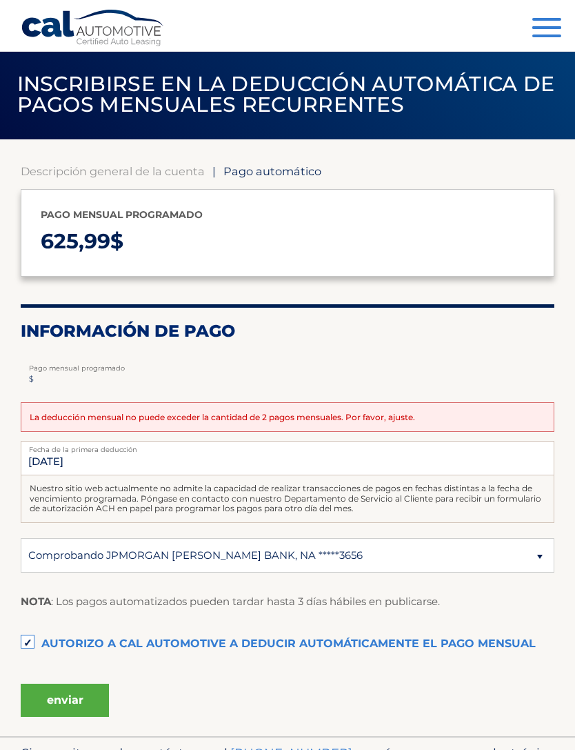
scroll to position [0, 0]
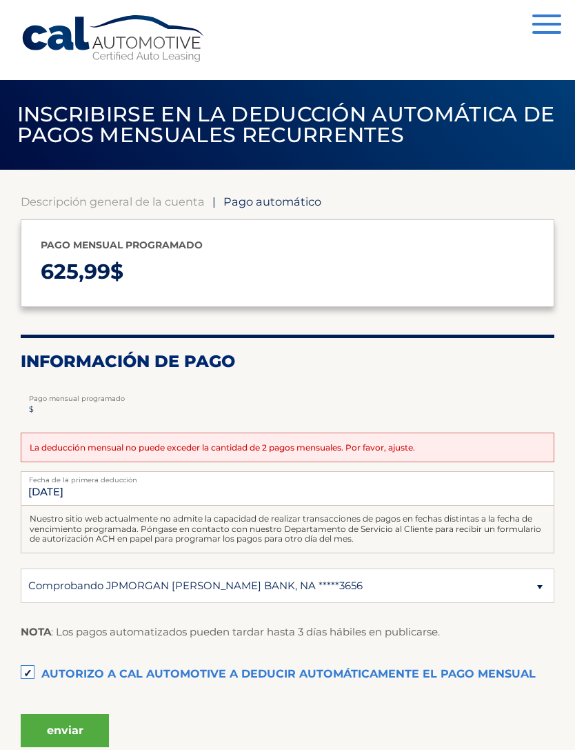
click at [460, 272] on p "625,99 $" at bounding box center [288, 271] width 494 height 37
click at [558, 29] on button "menú" at bounding box center [547, 25] width 29 height 23
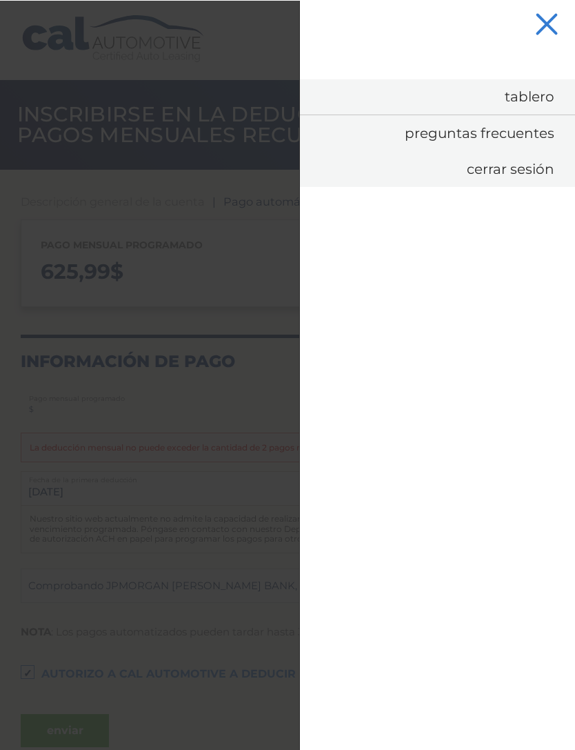
click at [544, 100] on link "Tablero" at bounding box center [437, 96] width 275 height 35
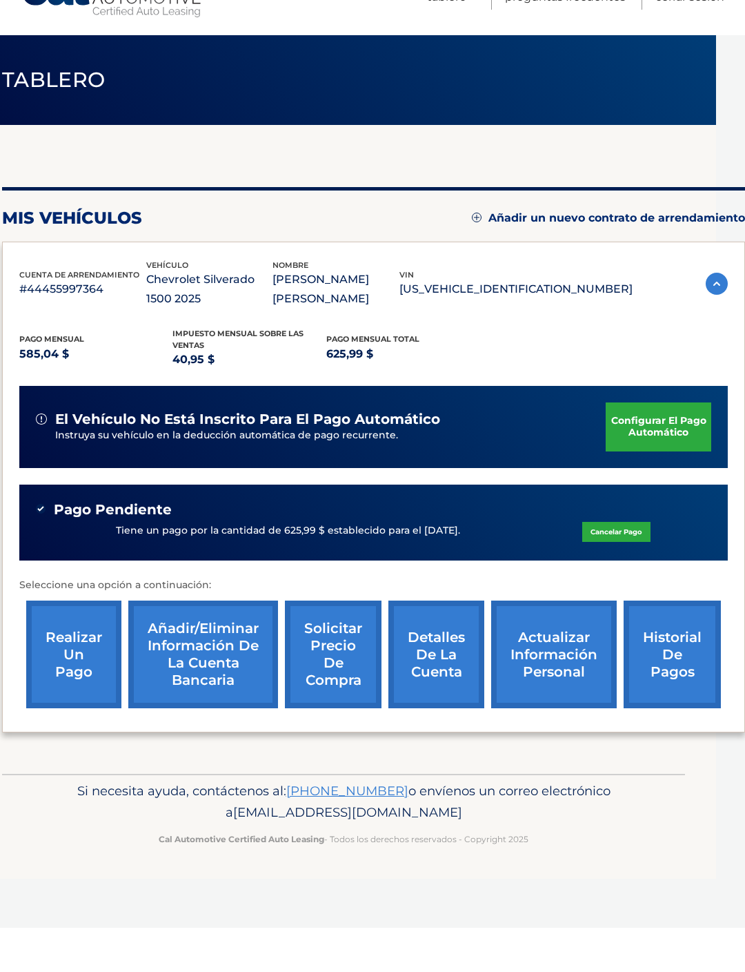
scroll to position [0, 28]
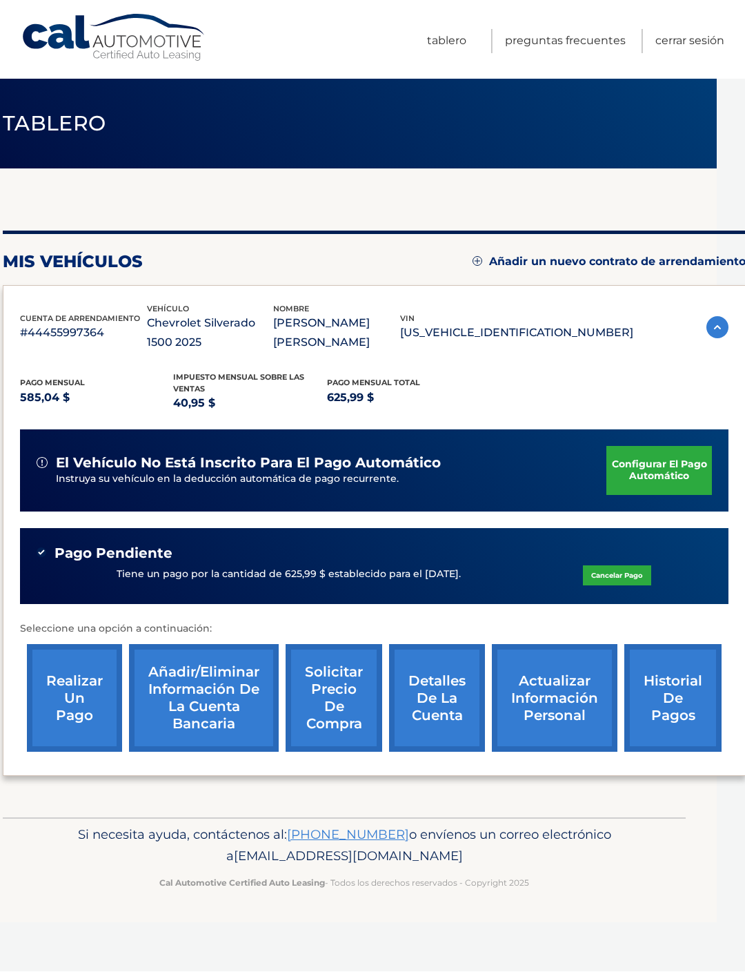
click at [439, 676] on link "Detalles de la cuenta" at bounding box center [437, 698] width 96 height 108
click at [455, 681] on link "Detalles de la cuenta" at bounding box center [437, 698] width 96 height 108
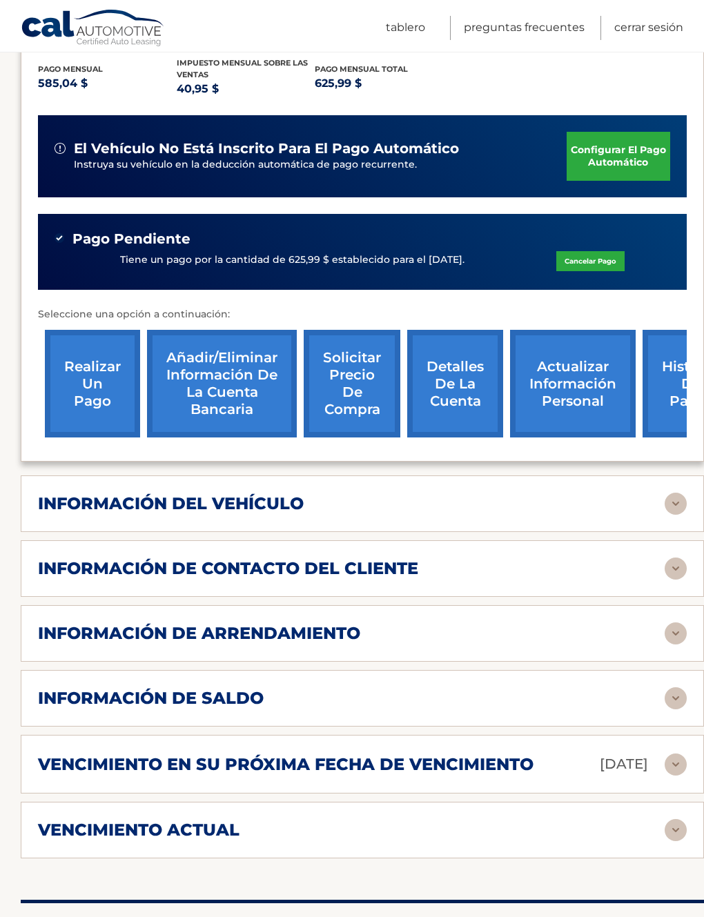
scroll to position [353, 0]
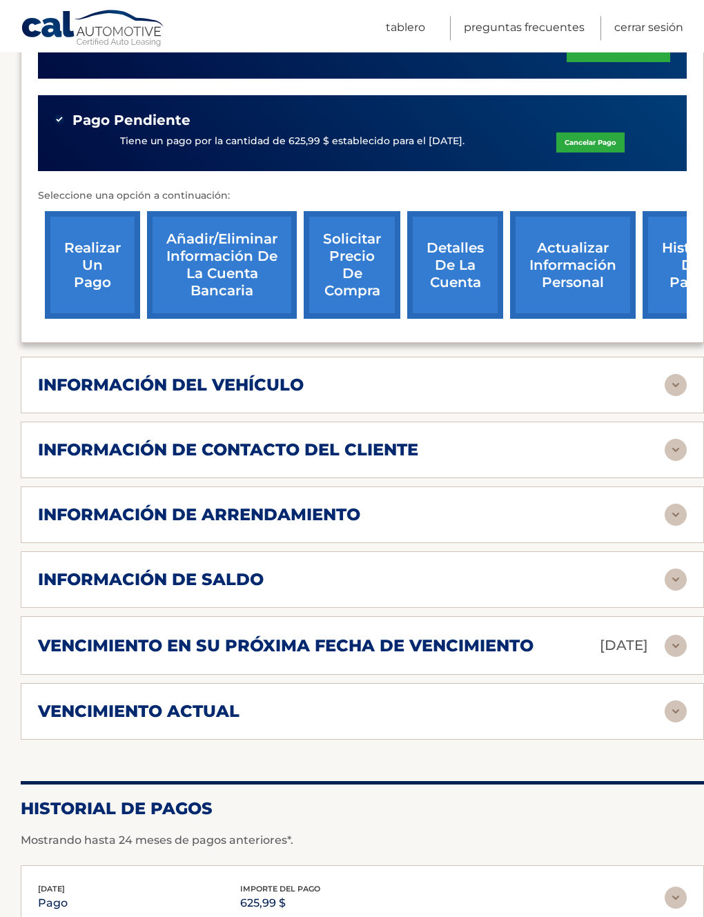
click at [122, 719] on h2 "VENCIMIENTO ACTUAL" at bounding box center [138, 711] width 201 height 21
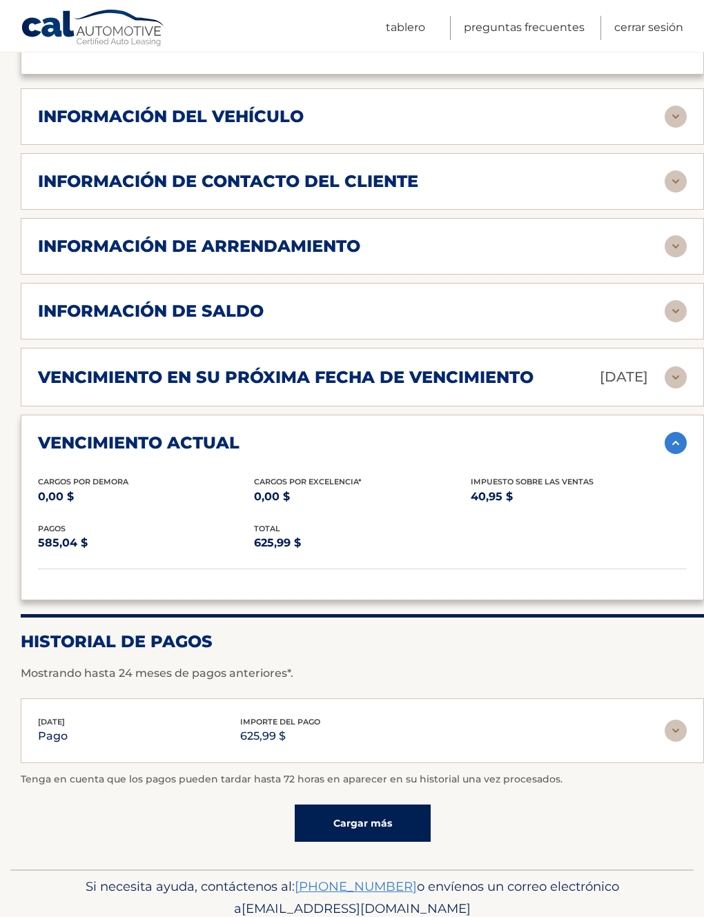
scroll to position [741, 0]
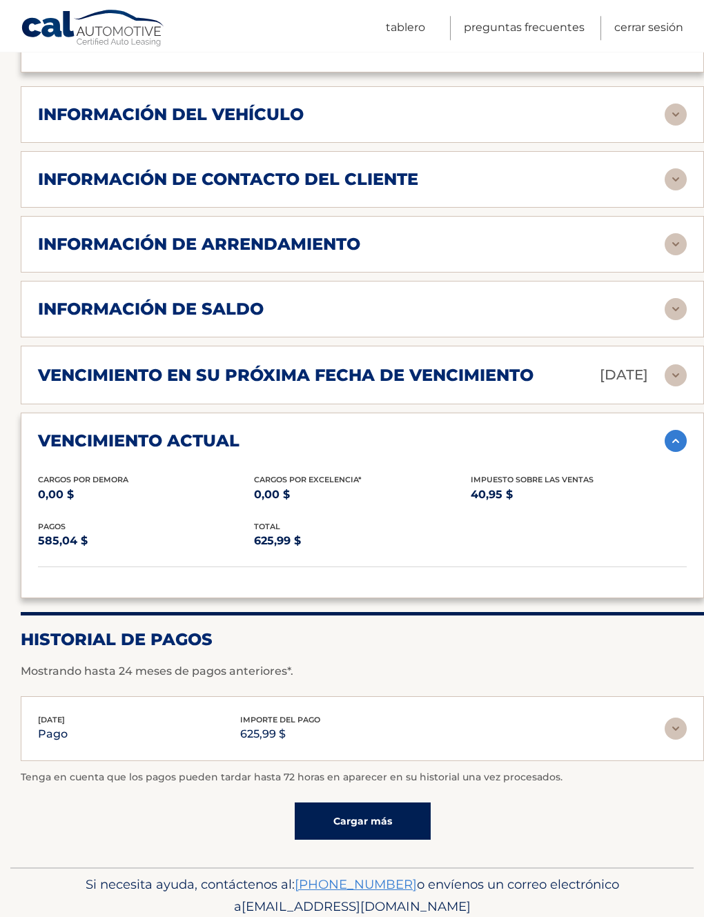
click at [335, 828] on link "Cargar más" at bounding box center [363, 820] width 136 height 37
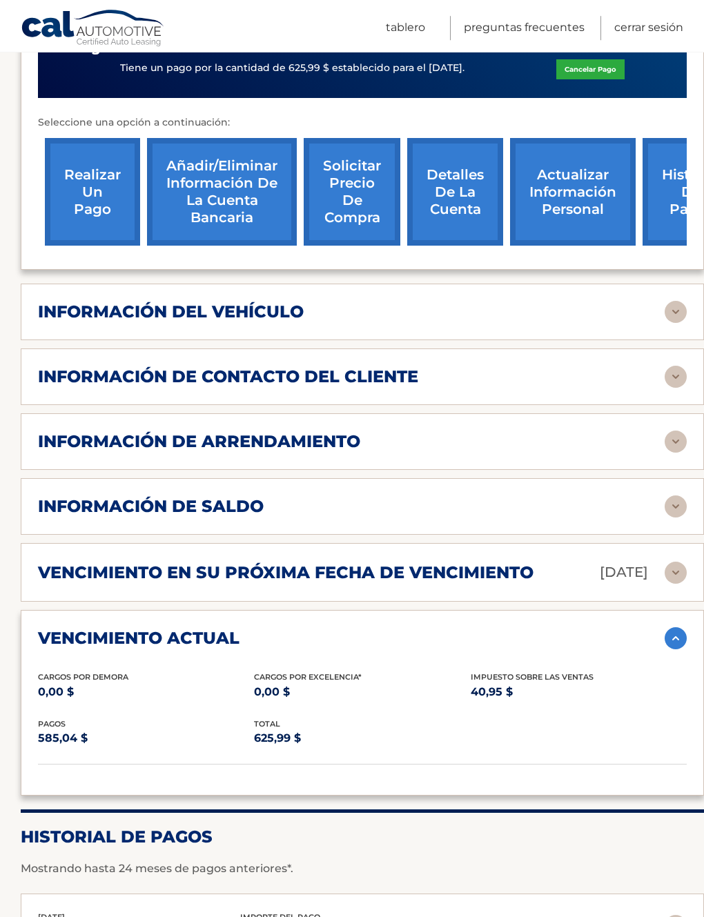
scroll to position [543, 0]
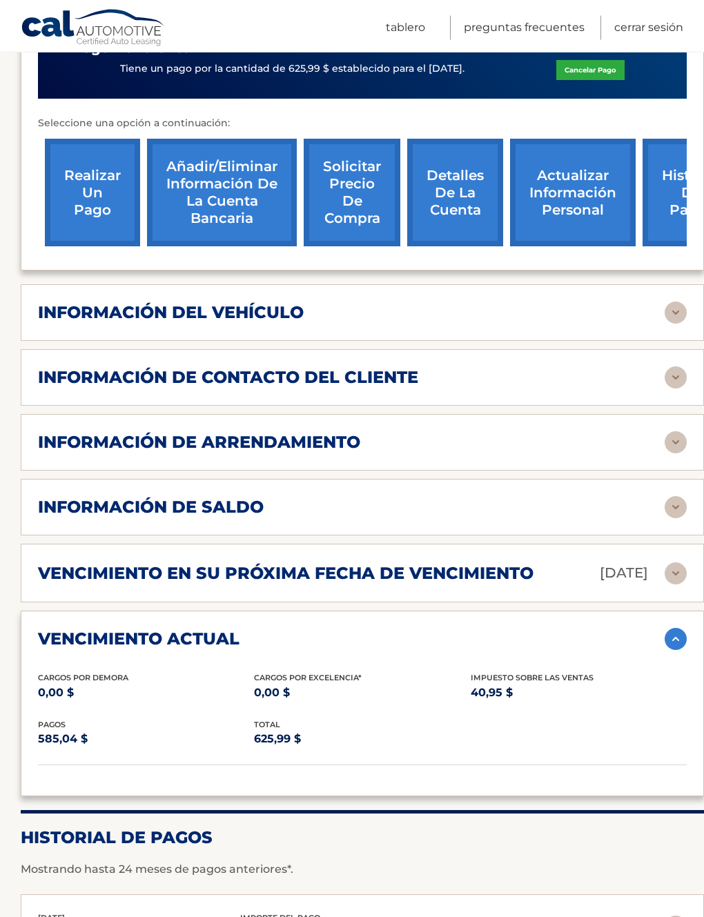
click at [676, 562] on img at bounding box center [675, 573] width 22 height 22
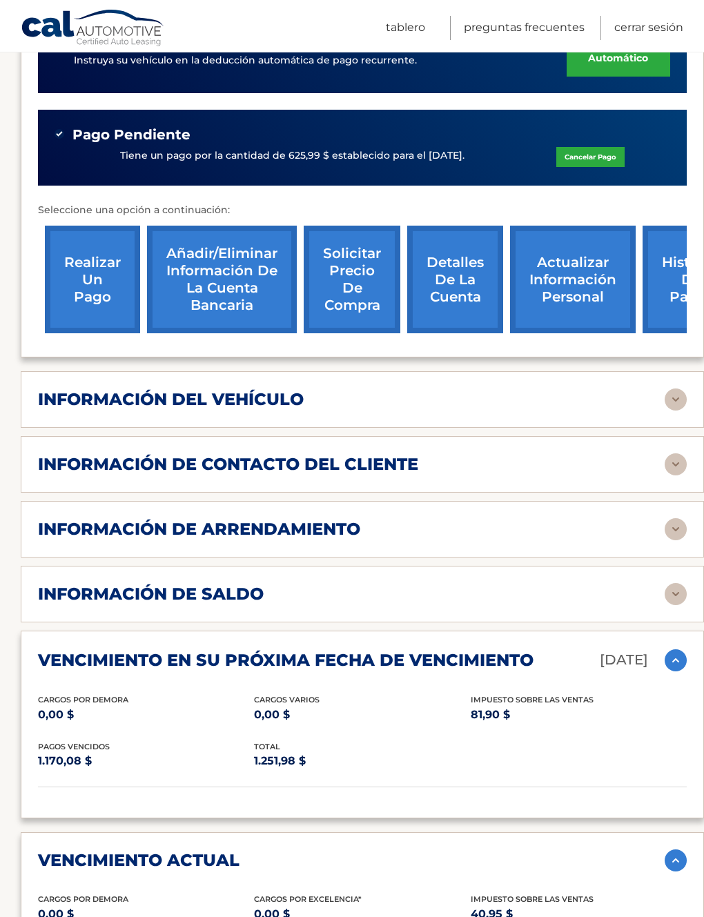
scroll to position [450, 0]
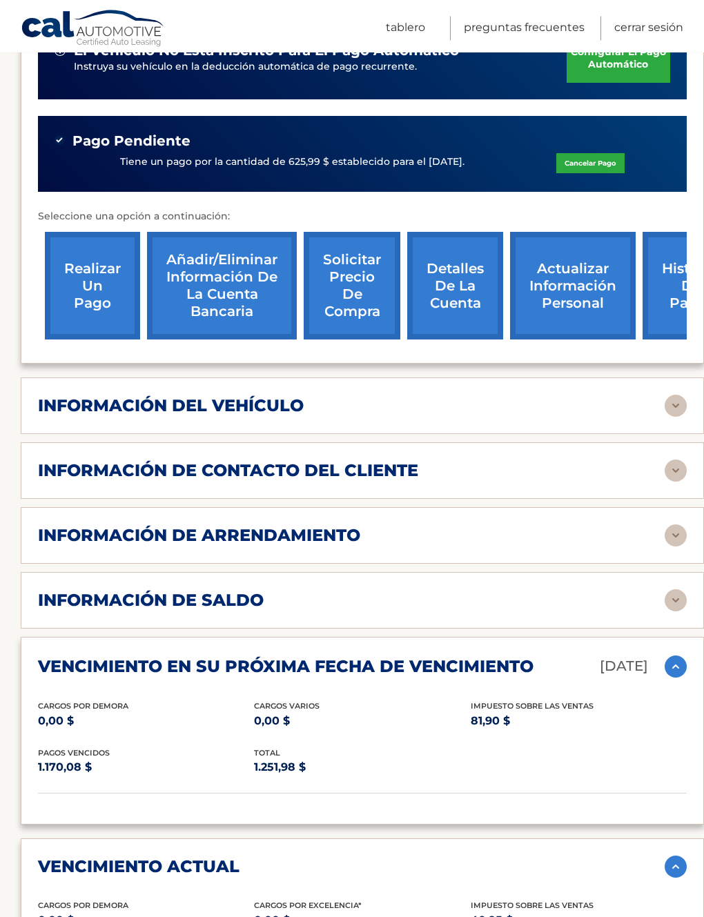
click at [678, 589] on img at bounding box center [675, 600] width 22 height 22
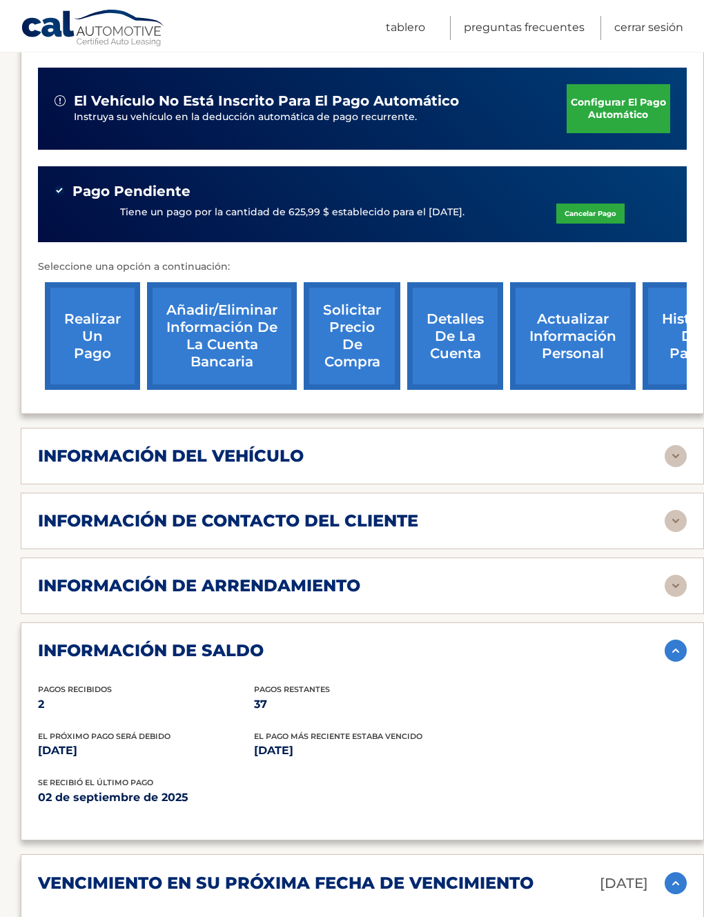
scroll to position [397, 0]
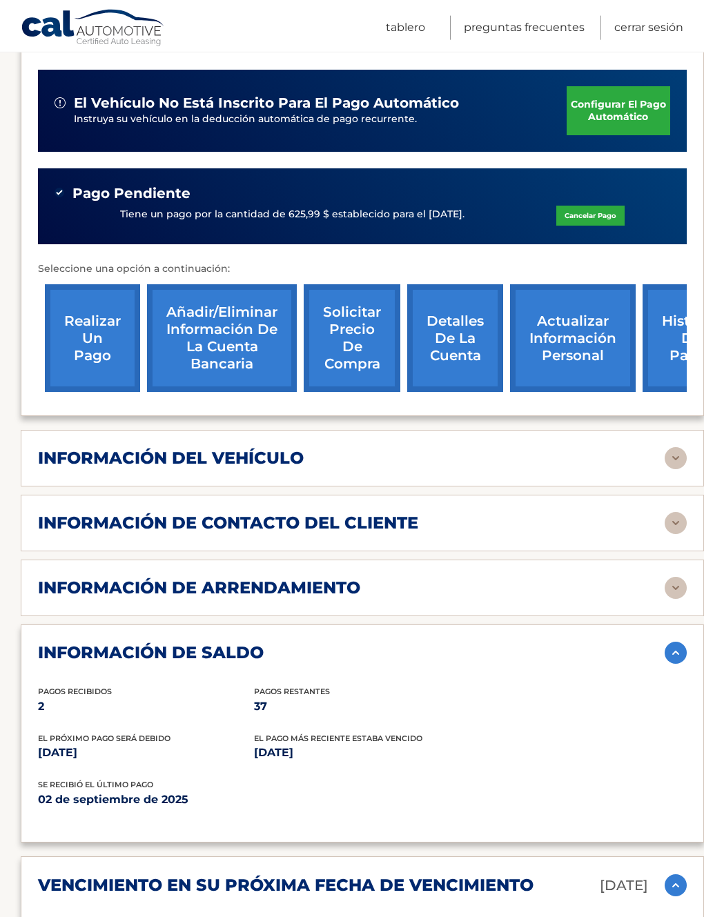
click at [678, 624] on div "INFORMACIÓN DE SALDO PAGOS RECIBIDOS 2 PAGOS RESTANTES 37 EL PRÓXIMO PAGO SERÁ …" at bounding box center [362, 733] width 683 height 218
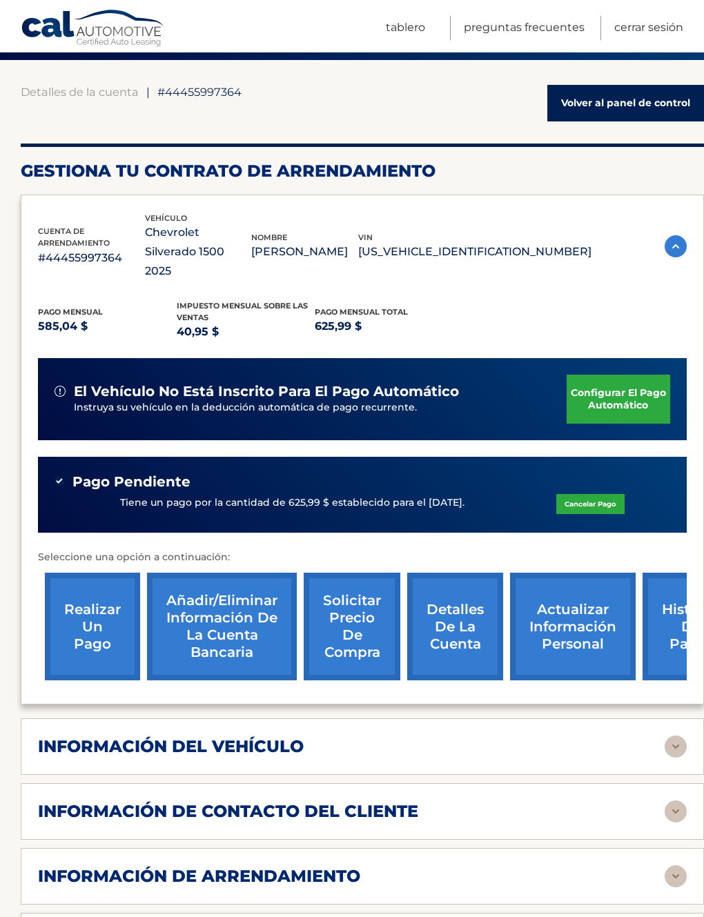
scroll to position [61, 0]
